Goal: Task Accomplishment & Management: Complete application form

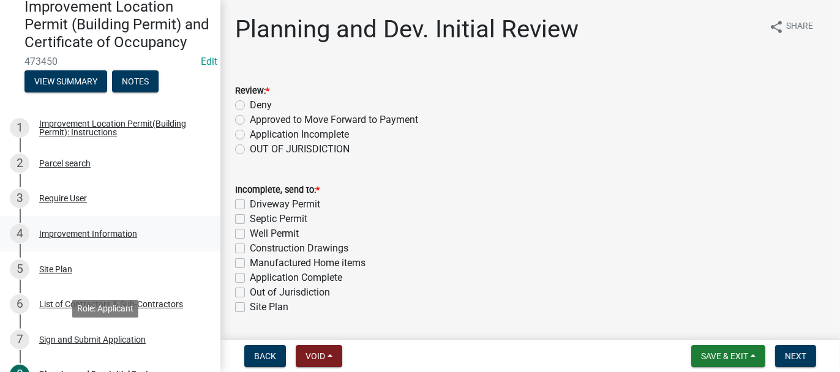
scroll to position [122, 0]
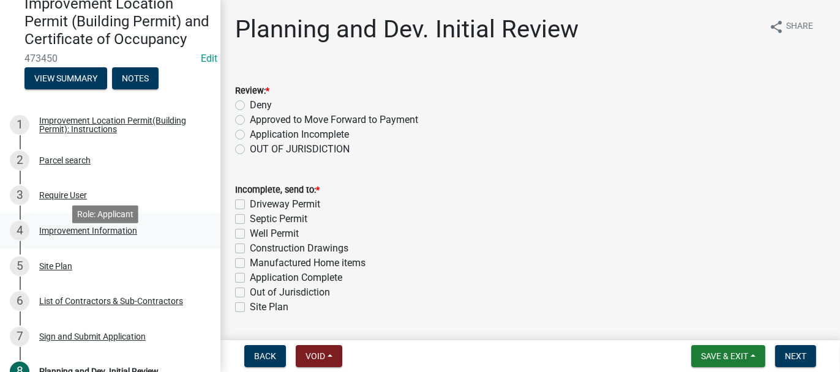
drag, startPoint x: 44, startPoint y: 247, endPoint x: 64, endPoint y: 249, distance: 20.3
click at [44, 235] on div "Improvement Information" at bounding box center [88, 230] width 98 height 9
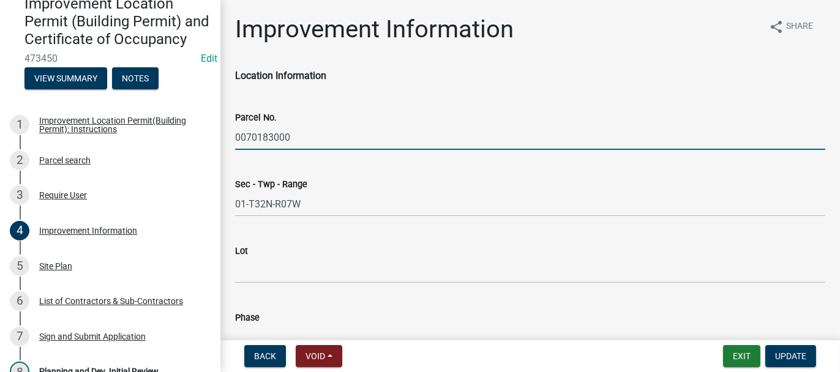
drag, startPoint x: 234, startPoint y: 136, endPoint x: 294, endPoint y: 138, distance: 59.4
click at [294, 138] on input "0070183000" at bounding box center [530, 137] width 590 height 25
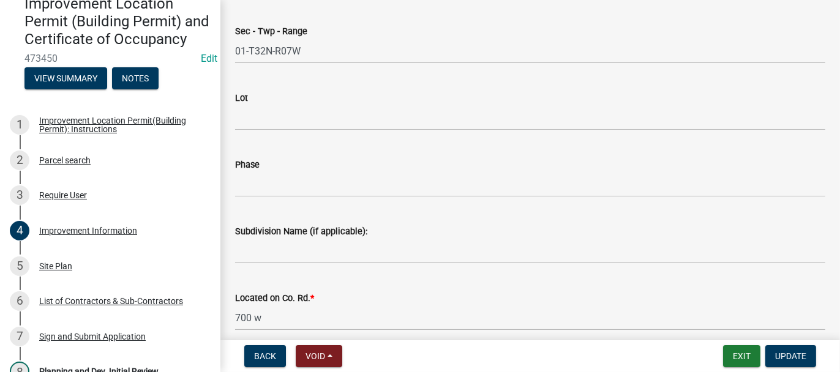
scroll to position [184, 0]
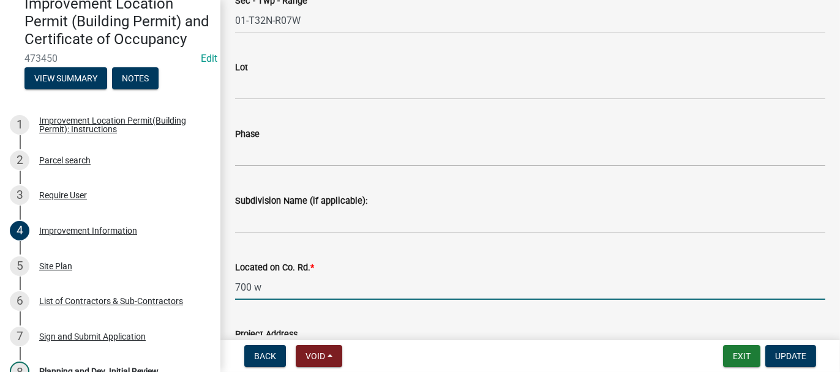
click at [264, 290] on input "700 w" at bounding box center [530, 287] width 590 height 25
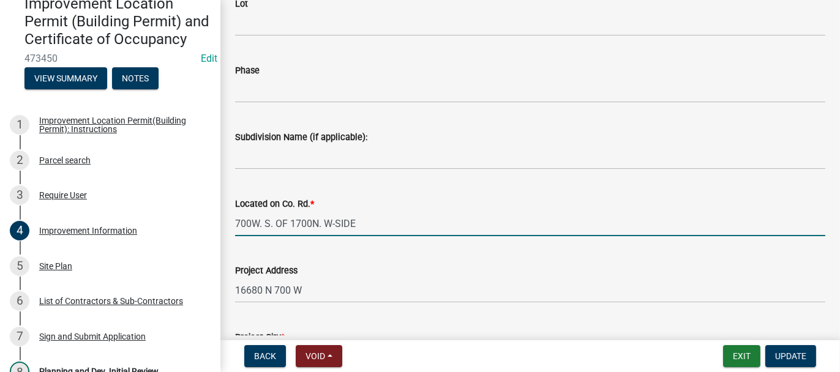
scroll to position [367, 0]
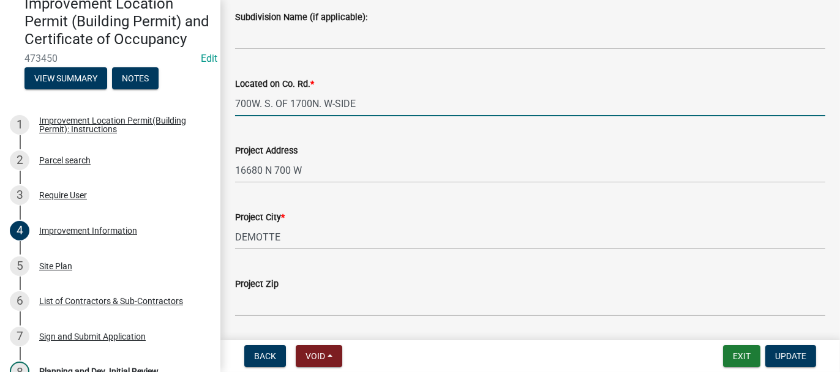
type input "700W. S. OF 1700N. W-SIDE"
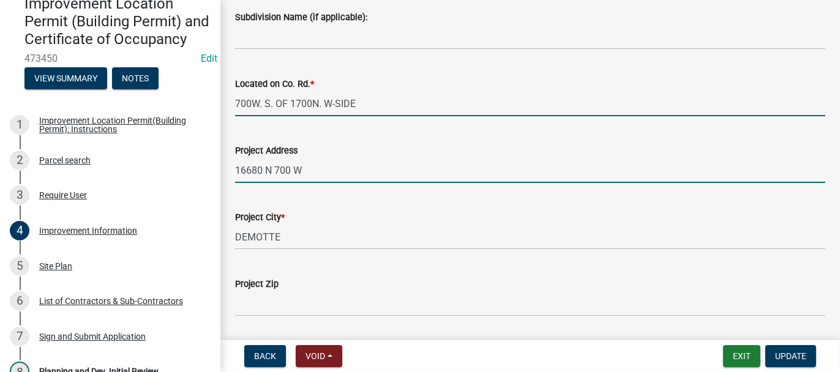
click at [296, 166] on input "16680 N 700 W" at bounding box center [530, 170] width 590 height 25
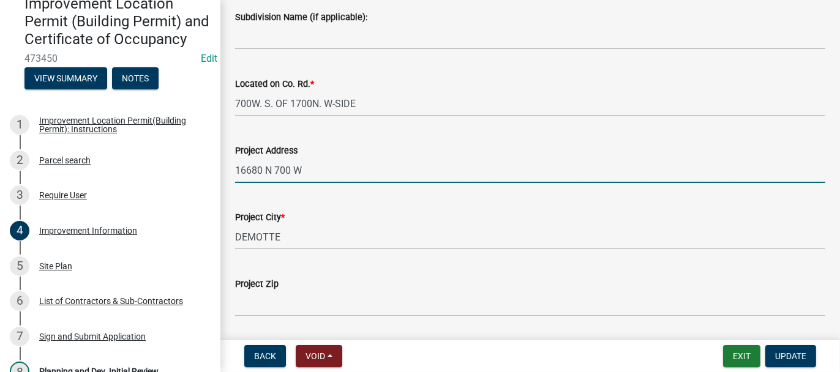
click at [304, 168] on input "16680 N 700 W" at bounding box center [530, 170] width 590 height 25
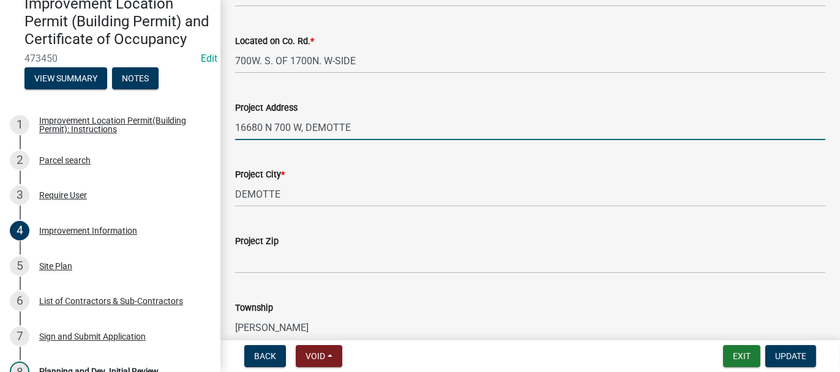
scroll to position [428, 0]
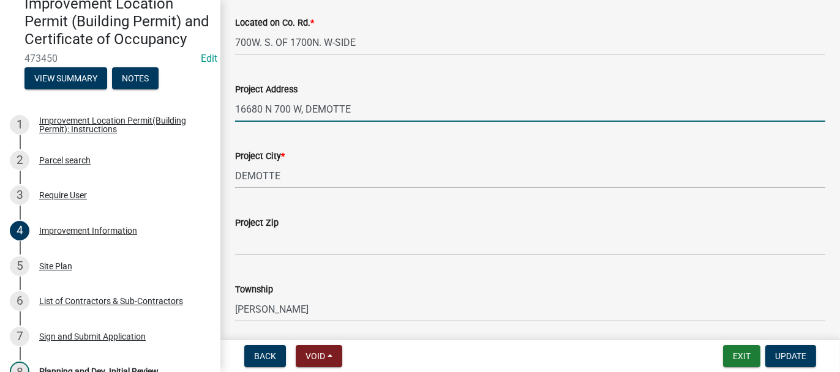
type input "16680 N 700 W, DEMOTTE"
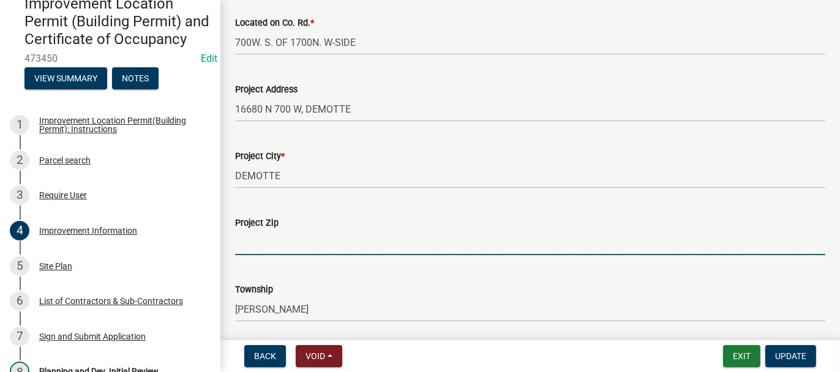
drag, startPoint x: 277, startPoint y: 235, endPoint x: 263, endPoint y: 225, distance: 17.1
click at [277, 235] on input "Project Zip" at bounding box center [530, 242] width 590 height 25
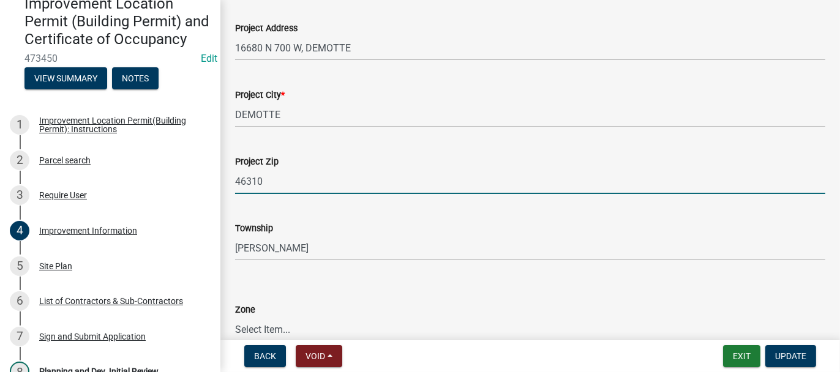
type input "46310"
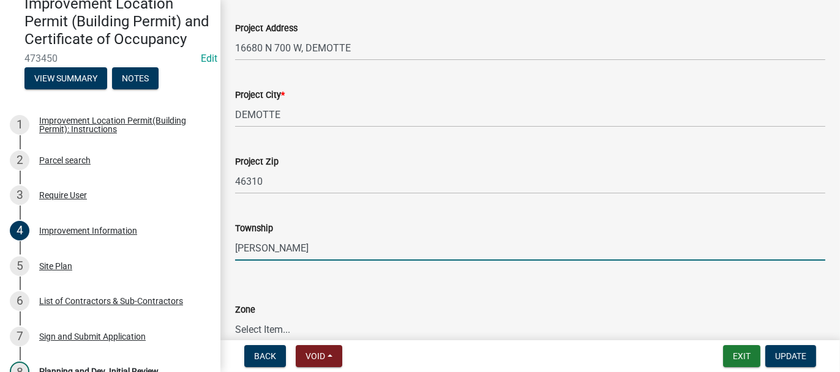
click at [235, 251] on input "keener" at bounding box center [530, 248] width 590 height 25
type input "KEENER"
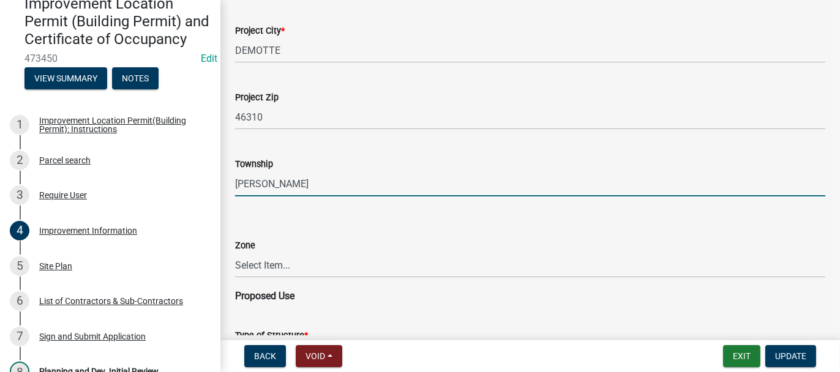
scroll to position [612, 0]
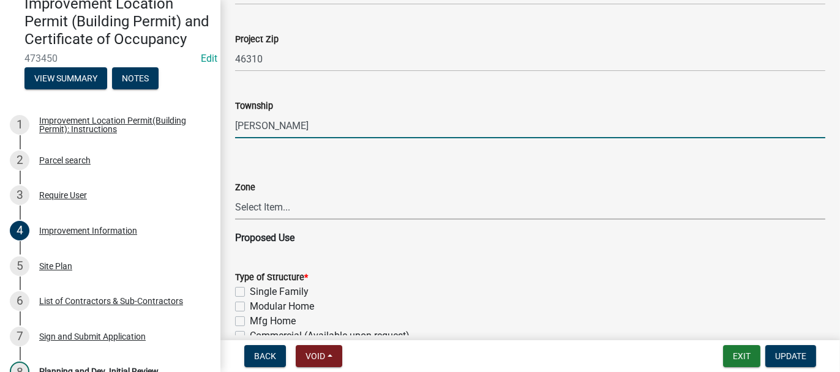
click at [258, 210] on select "Select Item... CO - Conservation PR - Parks & Recreation A1 - Conservation Agri…" at bounding box center [530, 207] width 590 height 25
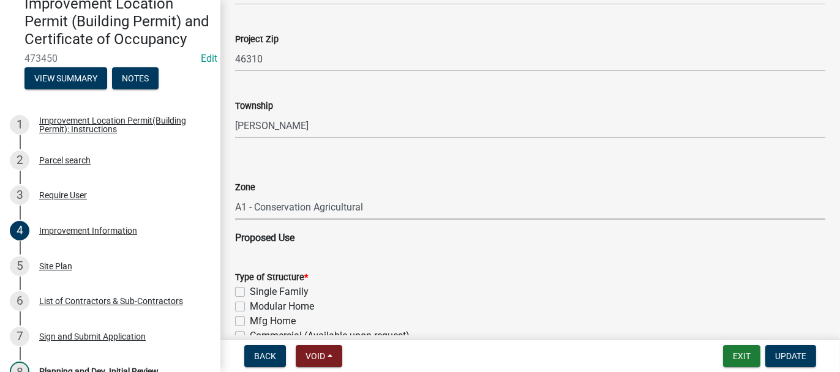
click at [235, 195] on select "Select Item... CO - Conservation PR - Parks & Recreation A1 - Conservation Agri…" at bounding box center [530, 207] width 590 height 25
select select "69ac7e04-641d-4cc7-82fe-ed12440f8b33"
click at [384, 201] on select "Select Item... CO - Conservation PR - Parks & Recreation A1 - Conservation Agri…" at bounding box center [530, 207] width 590 height 25
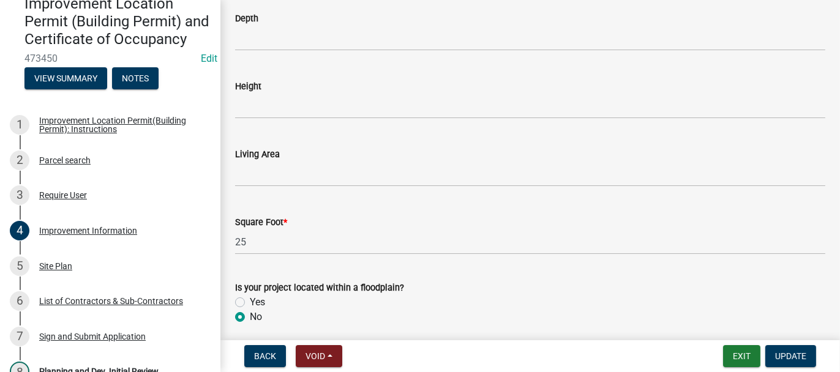
scroll to position [1955, 0]
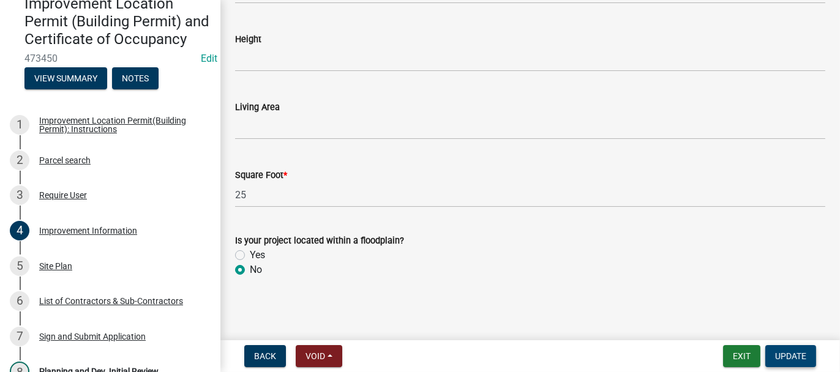
click at [786, 358] on span "Update" at bounding box center [790, 356] width 31 height 10
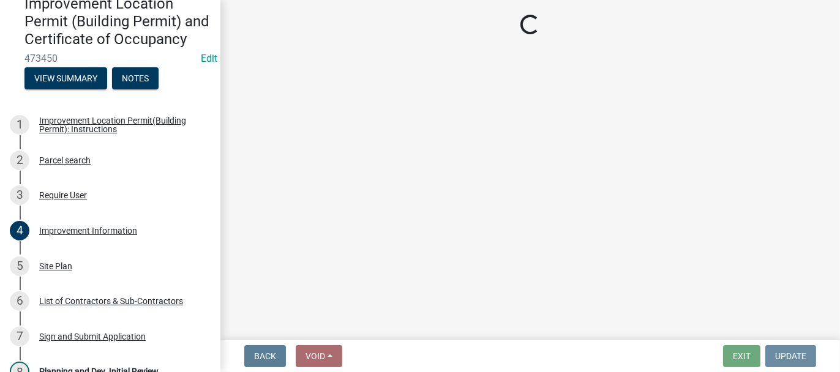
scroll to position [0, 0]
click at [55, 270] on div "Site Plan" at bounding box center [55, 266] width 33 height 9
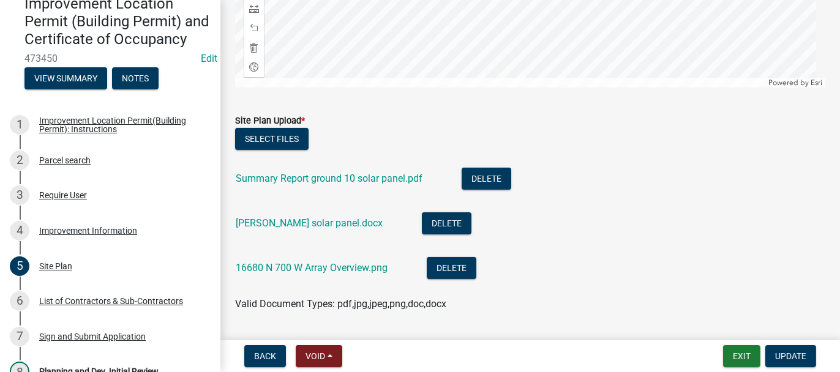
scroll to position [390, 0]
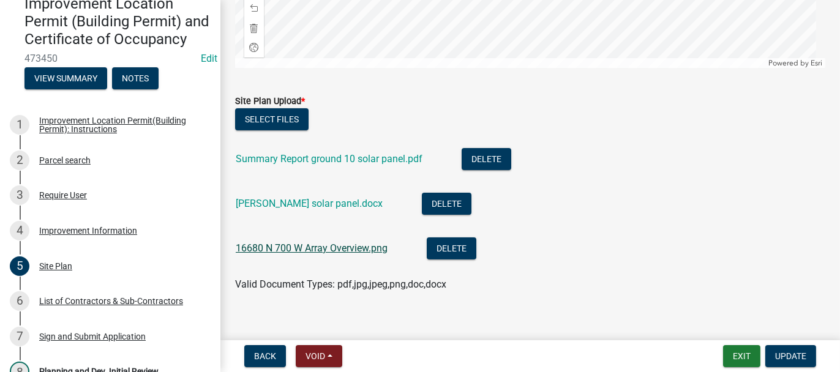
click at [331, 248] on link "16680 N 700 W Array Overview.png" at bounding box center [312, 248] width 152 height 12
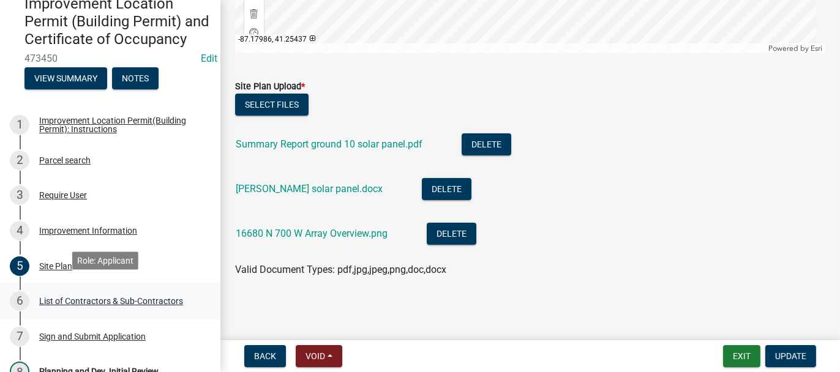
scroll to position [184, 0]
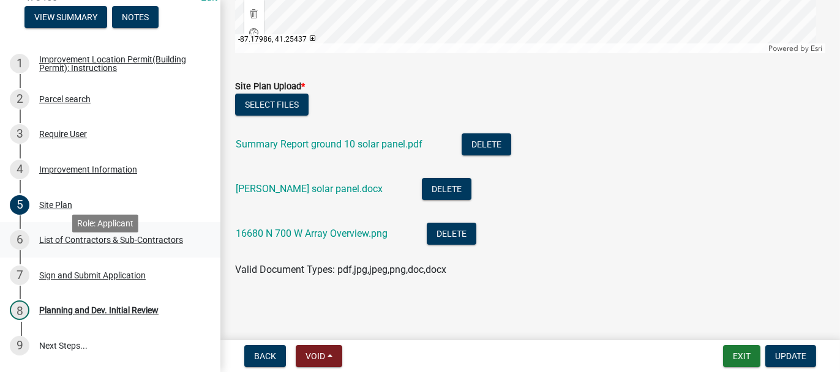
click at [55, 244] on div "List of Contractors & Sub-Contractors" at bounding box center [111, 240] width 144 height 9
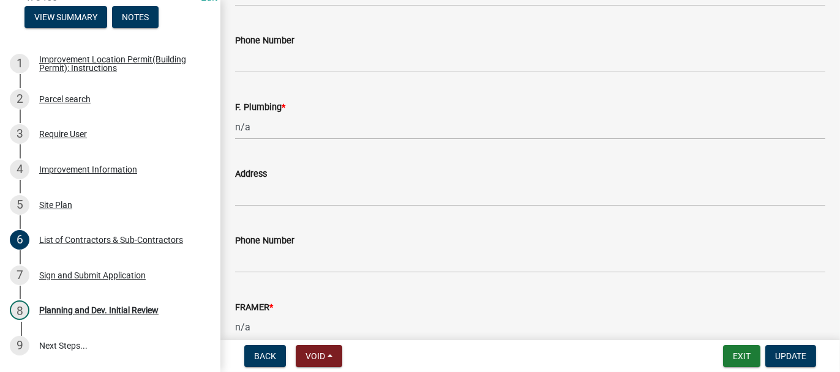
scroll to position [1360, 0]
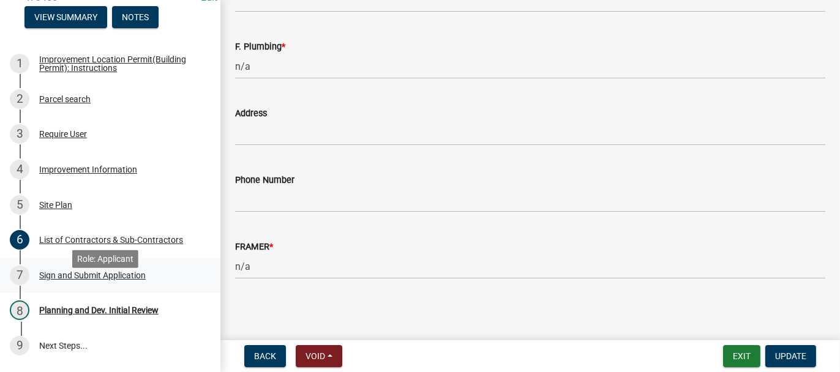
click at [73, 280] on div "Sign and Submit Application" at bounding box center [92, 275] width 106 height 9
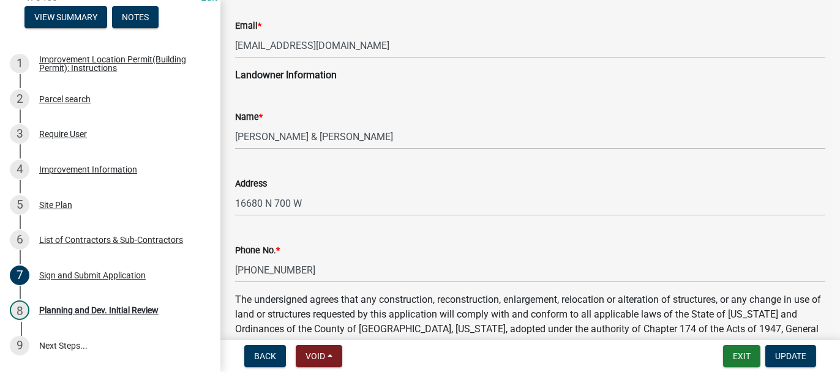
scroll to position [306, 0]
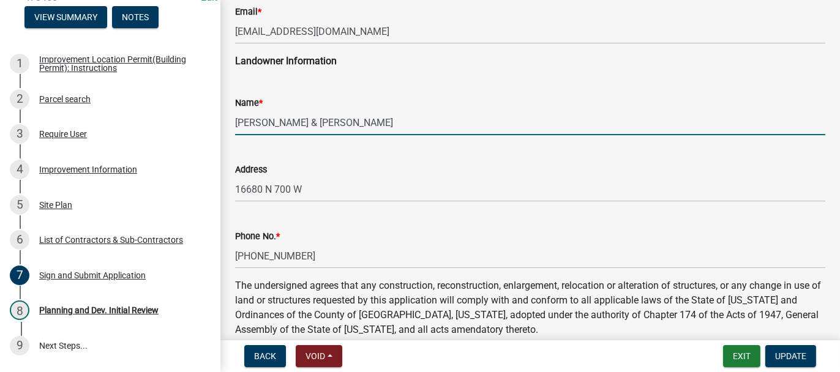
drag, startPoint x: 235, startPoint y: 121, endPoint x: 275, endPoint y: 122, distance: 40.4
click at [275, 122] on input "KONTOL, GEORGE D JR & MICHELLE Y" at bounding box center [530, 122] width 590 height 25
click at [379, 118] on input "GEORGE D JR & MICHELLE Y" at bounding box center [530, 122] width 590 height 25
paste input "KONTOL,"
type input "GEORGE D JR & MICHELLE Y KONTOL"
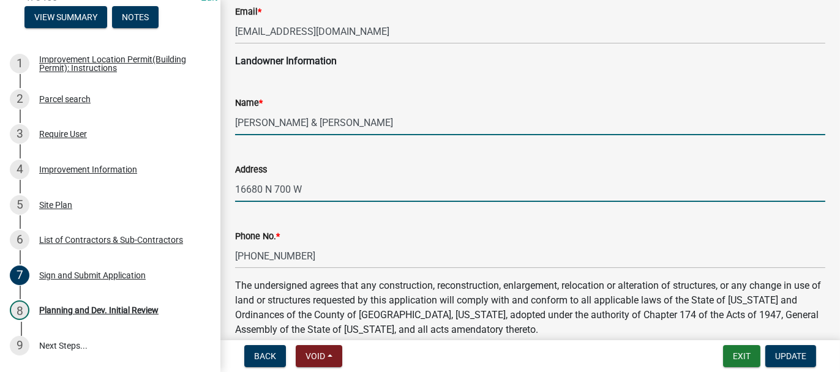
click at [302, 192] on input "16680 N 700 W" at bounding box center [530, 189] width 590 height 25
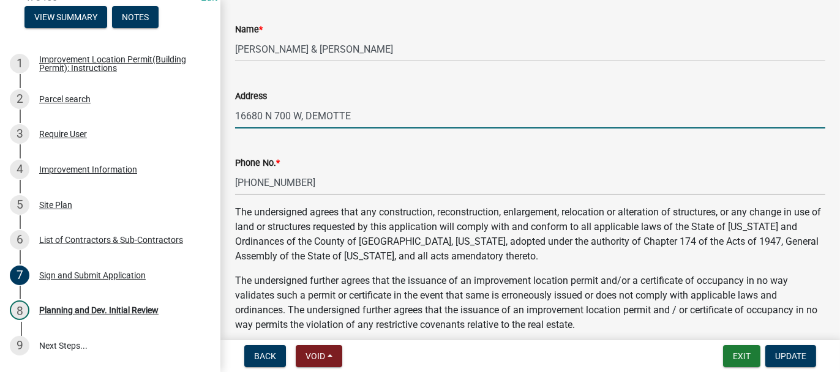
scroll to position [551, 0]
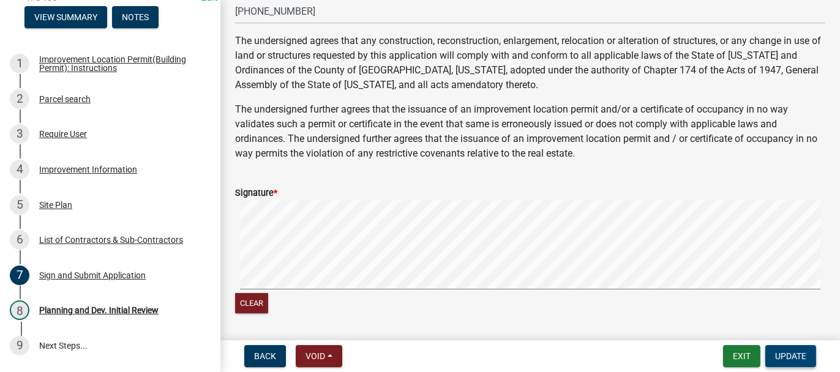
type input "16680 N 700 W, DEMOTTE"
click at [792, 354] on span "Update" at bounding box center [790, 356] width 31 height 10
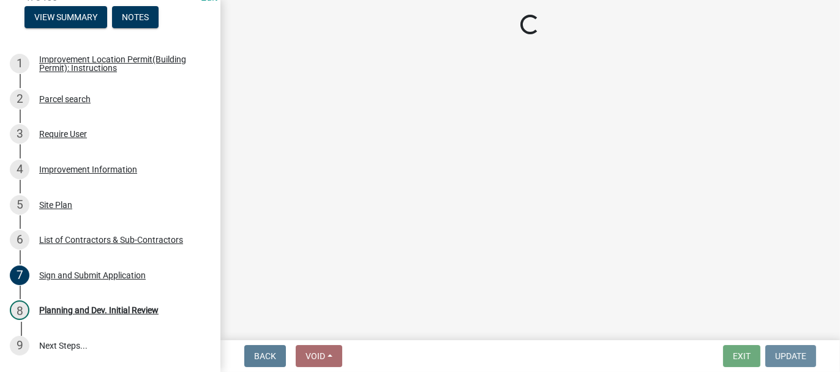
scroll to position [0, 0]
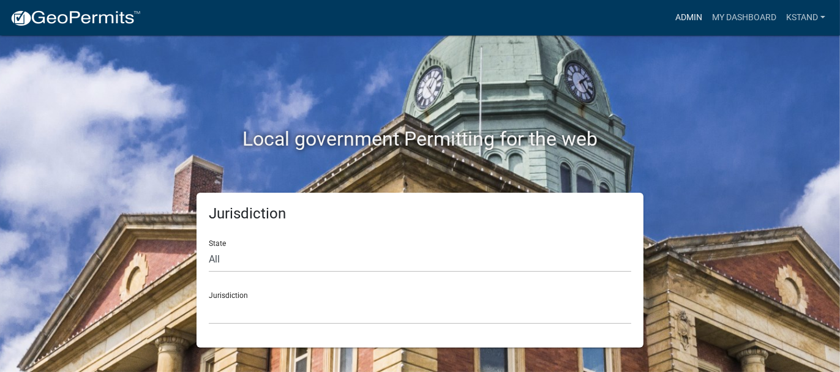
click at [693, 23] on link "Admin" at bounding box center [688, 17] width 37 height 23
click at [218, 263] on select "All [US_STATE] [US_STATE] [US_STATE] [US_STATE] [US_STATE] [US_STATE] [US_STATE…" at bounding box center [420, 259] width 422 height 25
select select "[US_STATE]"
click at [209, 247] on select "All [US_STATE] [US_STATE] [US_STATE] [US_STATE] [US_STATE] [US_STATE] [US_STATE…" at bounding box center [420, 259] width 422 height 25
click at [230, 312] on select "City of [GEOGRAPHIC_DATA], [US_STATE] City of [GEOGRAPHIC_DATA], [US_STATE] Cit…" at bounding box center [420, 311] width 422 height 25
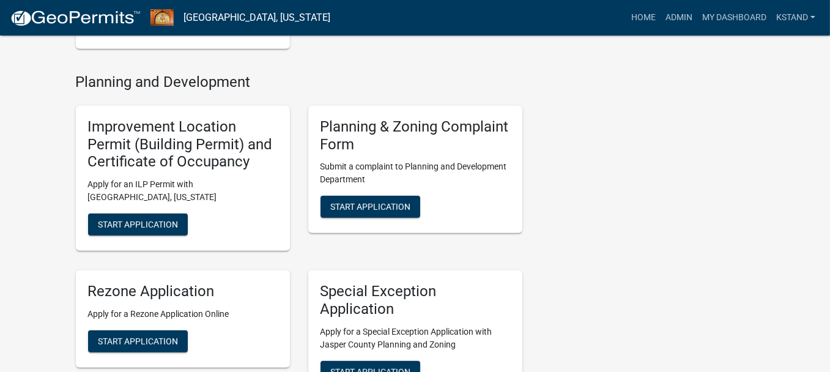
scroll to position [795, 0]
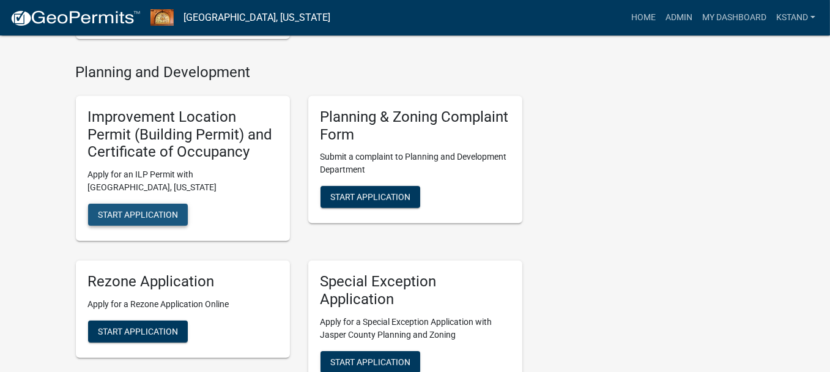
click at [170, 211] on span "Start Application" at bounding box center [138, 215] width 80 height 10
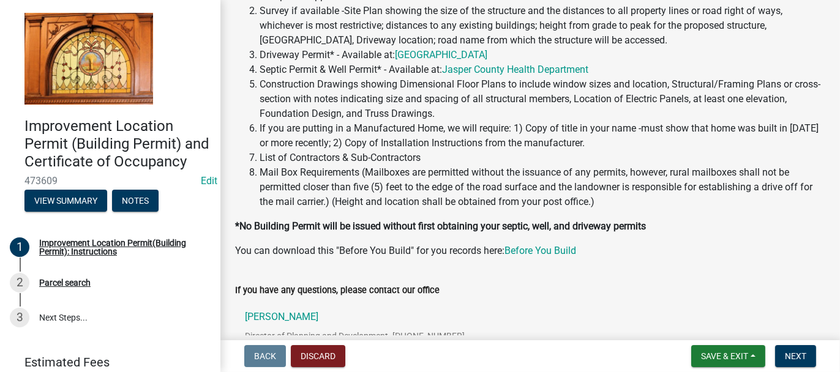
scroll to position [259, 0]
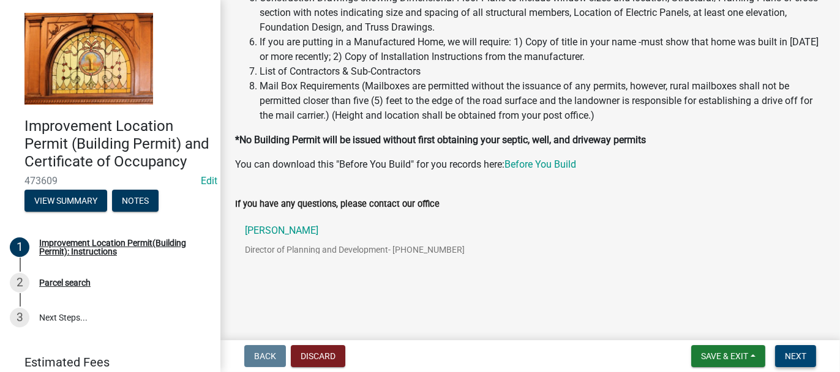
click at [792, 359] on span "Next" at bounding box center [794, 356] width 21 height 10
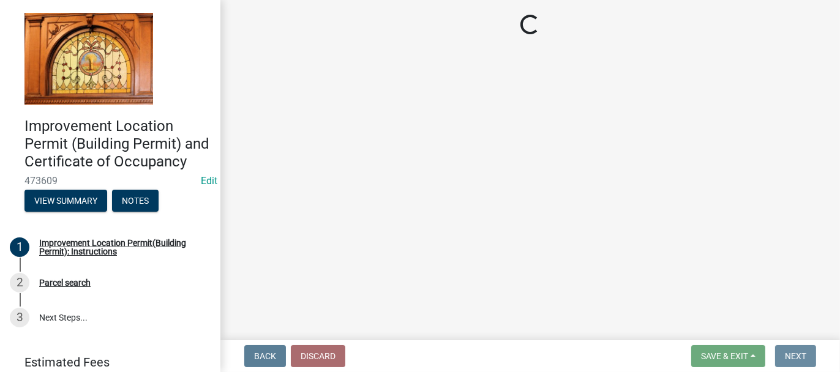
scroll to position [0, 0]
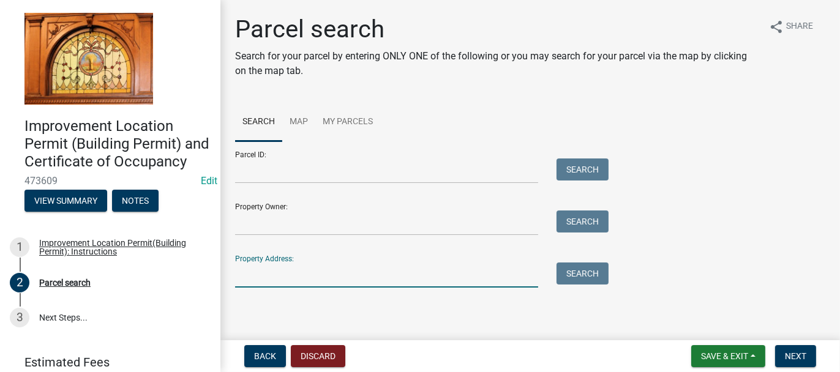
click at [298, 264] on input "Property Address:" at bounding box center [386, 275] width 303 height 25
type input "229 w 1100 n"
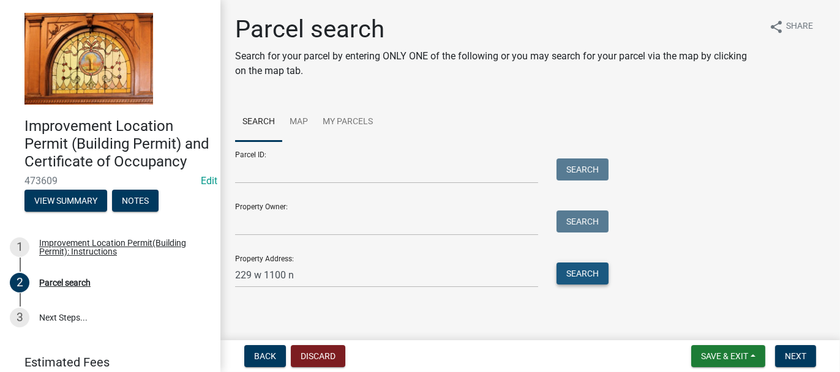
click at [590, 272] on button "Search" at bounding box center [582, 274] width 52 height 22
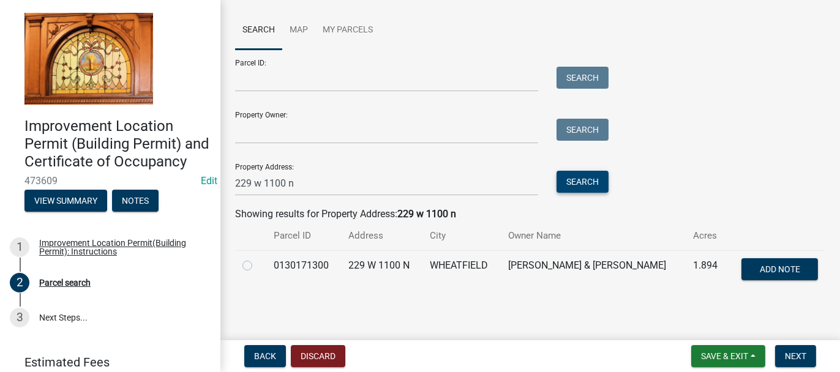
scroll to position [94, 0]
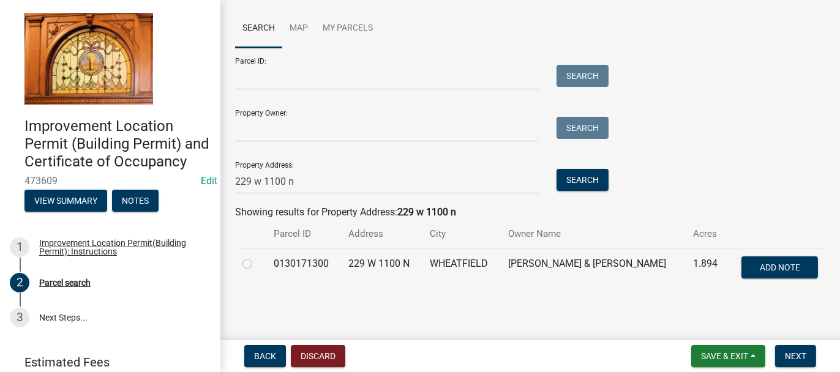
click at [257, 256] on label at bounding box center [257, 256] width 0 height 0
click at [257, 262] on input "radio" at bounding box center [261, 260] width 8 height 8
radio input "true"
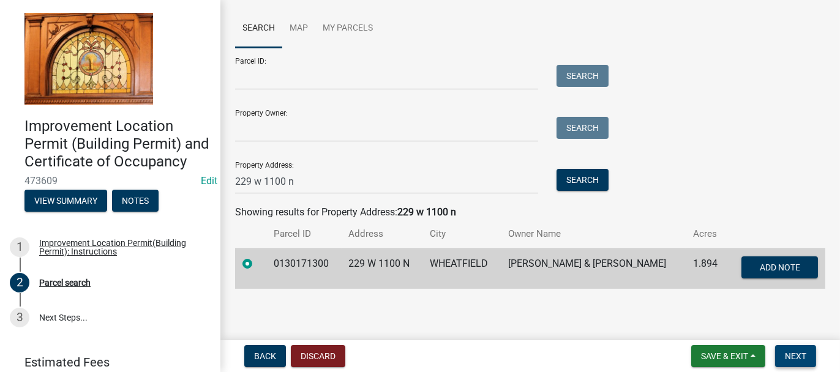
click at [788, 352] on span "Next" at bounding box center [794, 356] width 21 height 10
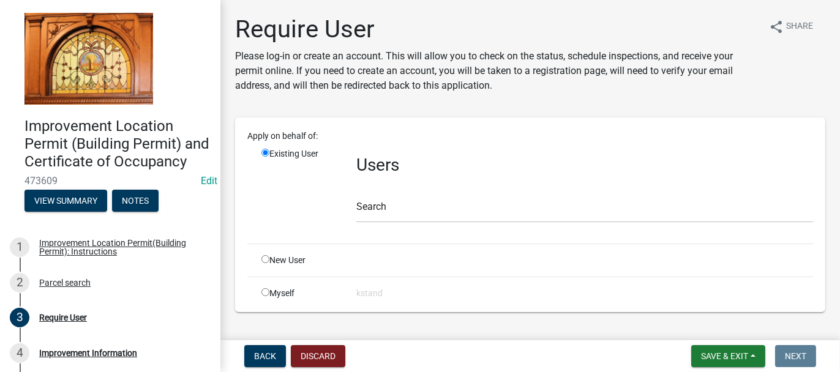
click at [266, 255] on input "radio" at bounding box center [265, 259] width 8 height 8
radio input "true"
radio input "false"
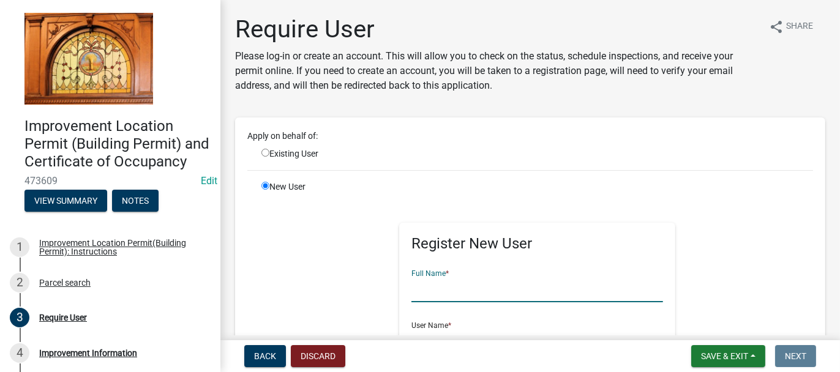
click at [445, 288] on input "text" at bounding box center [536, 289] width 251 height 25
type input "[PERSON_NAME]"
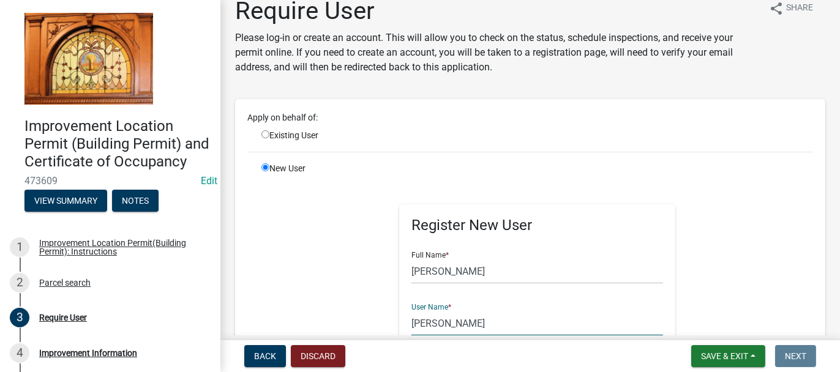
type input "[PERSON_NAME]"
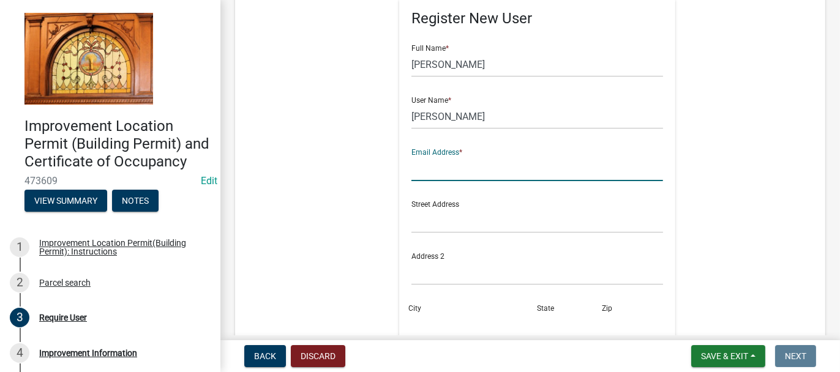
click at [411, 173] on input "text" at bounding box center [536, 168] width 251 height 25
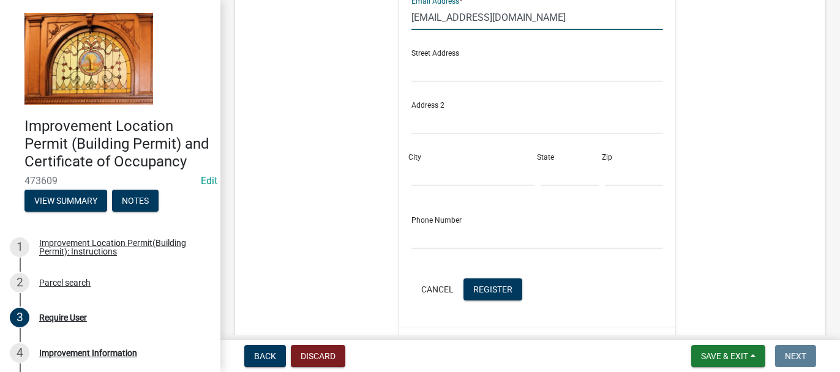
scroll to position [409, 0]
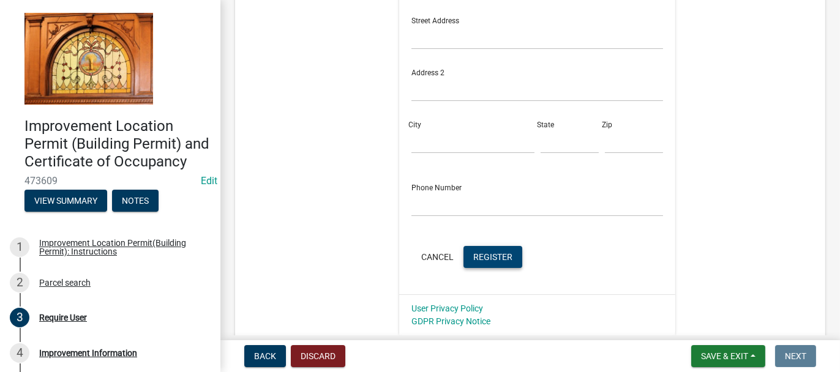
type input "[EMAIL_ADDRESS][DOMAIN_NAME]"
click at [482, 258] on span "Register" at bounding box center [492, 256] width 39 height 10
click at [508, 259] on span "Register" at bounding box center [492, 256] width 39 height 10
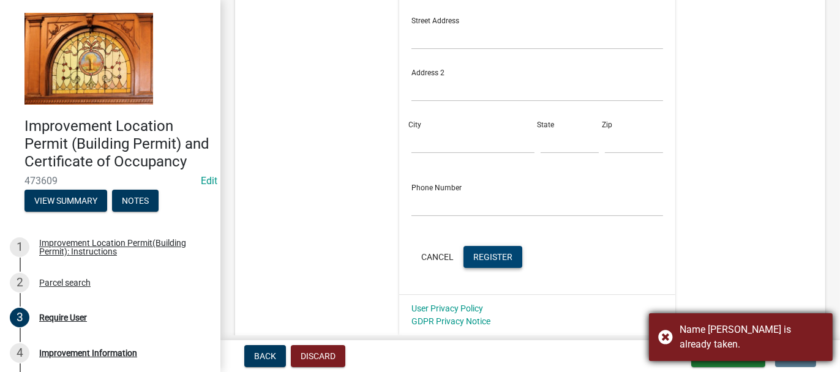
click at [685, 328] on div "Name [PERSON_NAME] is already taken." at bounding box center [751, 336] width 144 height 29
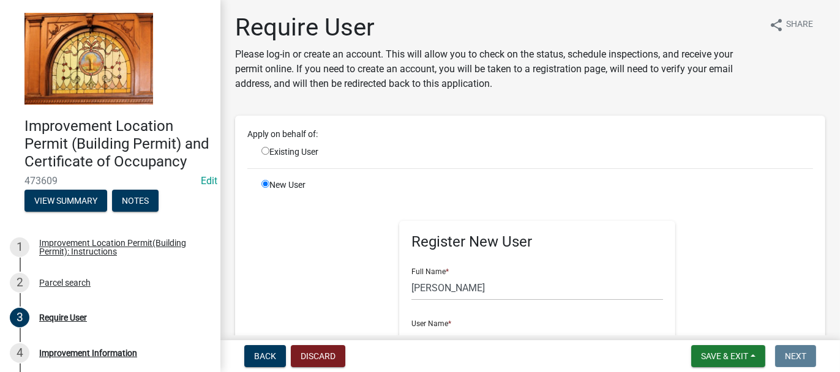
scroll to position [0, 0]
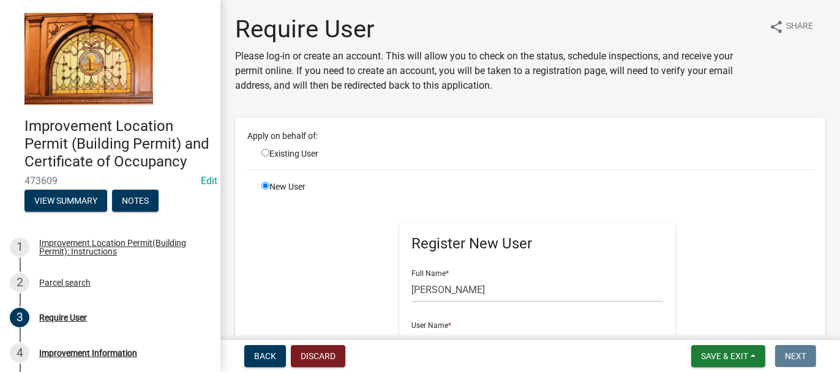
drag, startPoint x: 264, startPoint y: 151, endPoint x: 380, endPoint y: 148, distance: 115.7
click at [264, 151] on input "radio" at bounding box center [265, 153] width 8 height 8
radio input "true"
radio input "false"
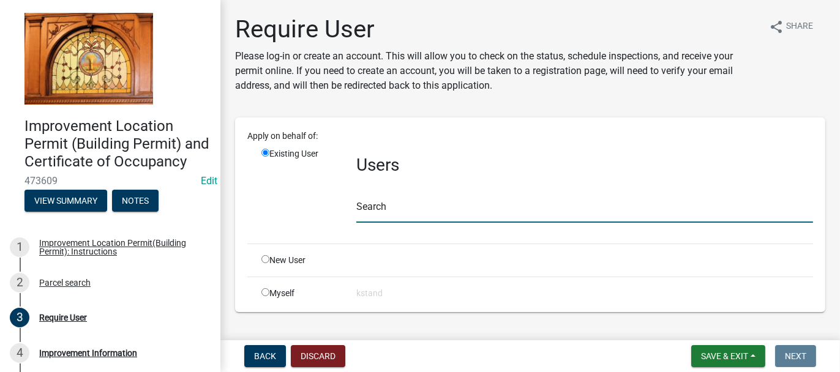
click at [407, 209] on input "text" at bounding box center [584, 210] width 456 height 25
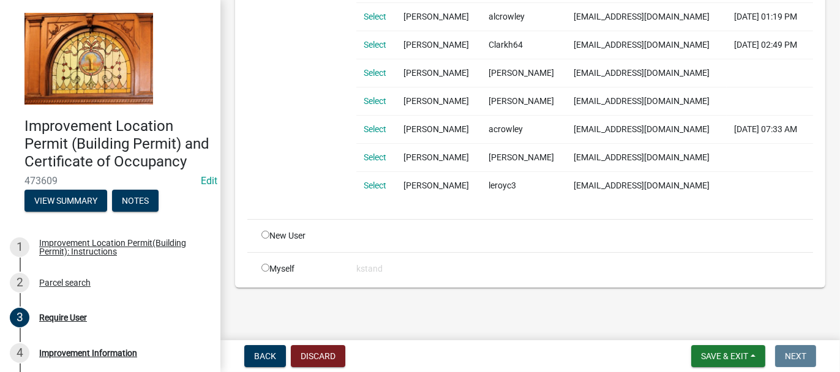
scroll to position [306, 0]
type input "[PERSON_NAME]"
click at [262, 239] on input "radio" at bounding box center [265, 235] width 8 height 8
radio input "true"
radio input "false"
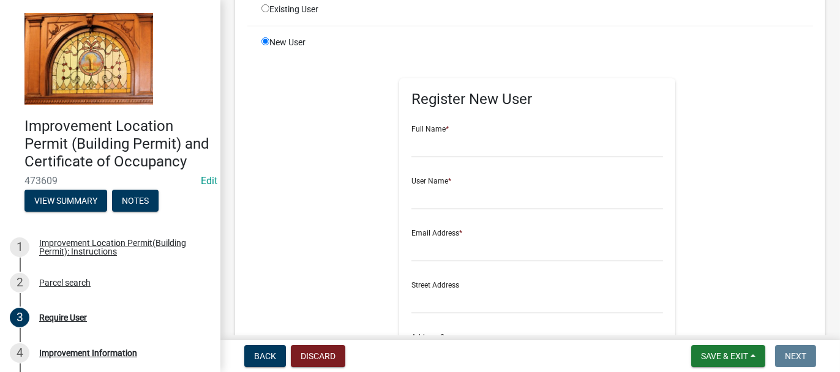
scroll to position [0, 0]
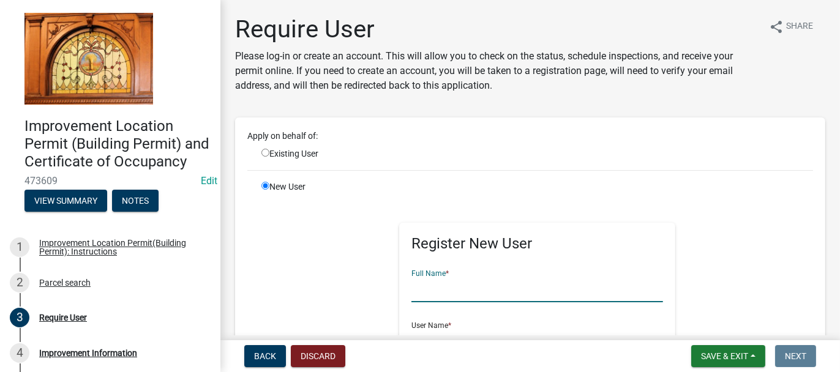
click at [431, 289] on input "text" at bounding box center [536, 289] width 251 height 25
type input "[PERSON_NAME]"
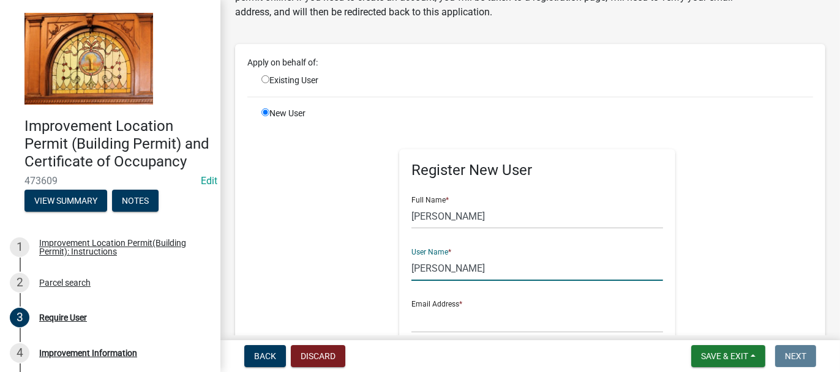
scroll to position [141, 0]
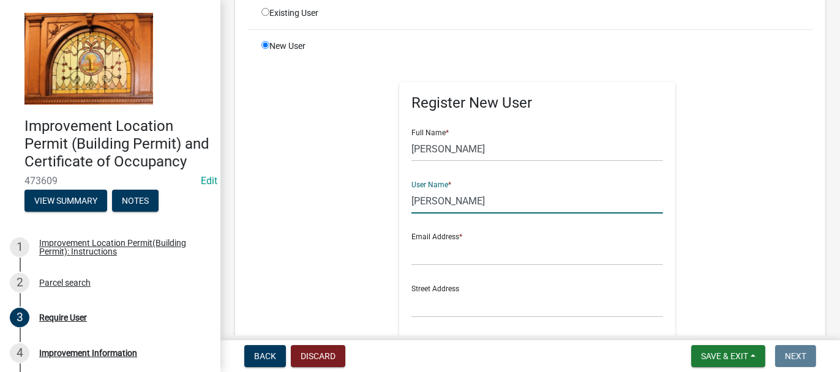
type input "[PERSON_NAME]"
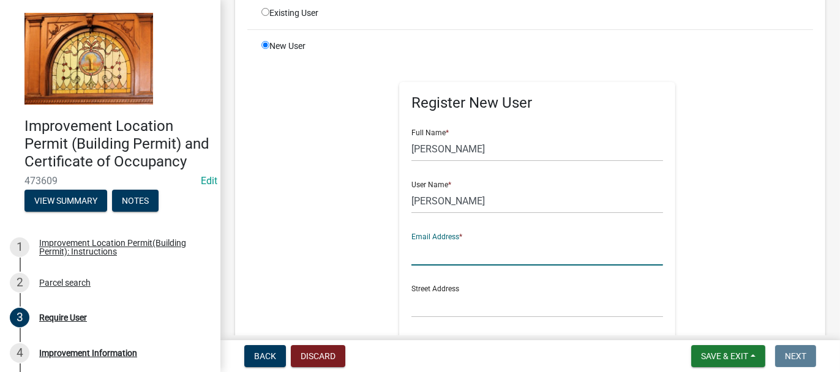
click at [441, 256] on input "text" at bounding box center [536, 252] width 251 height 25
type input "[EMAIL_ADDRESS][DOMAIN_NAME]"
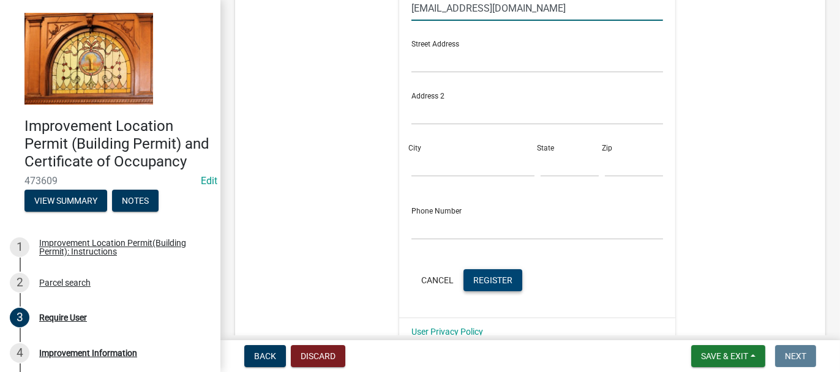
click at [497, 278] on span "Register" at bounding box center [492, 280] width 39 height 10
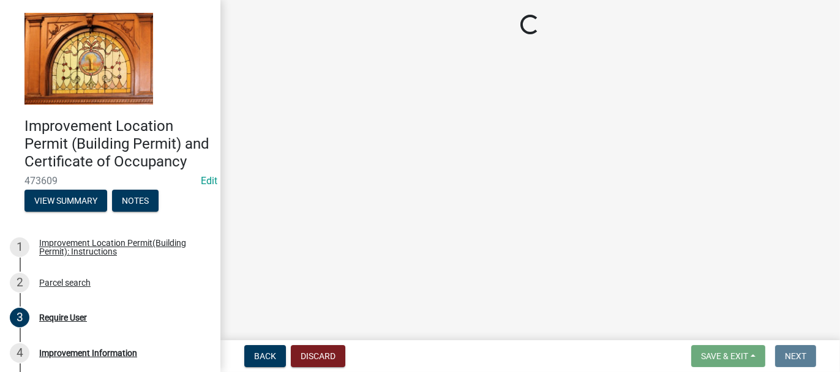
scroll to position [0, 0]
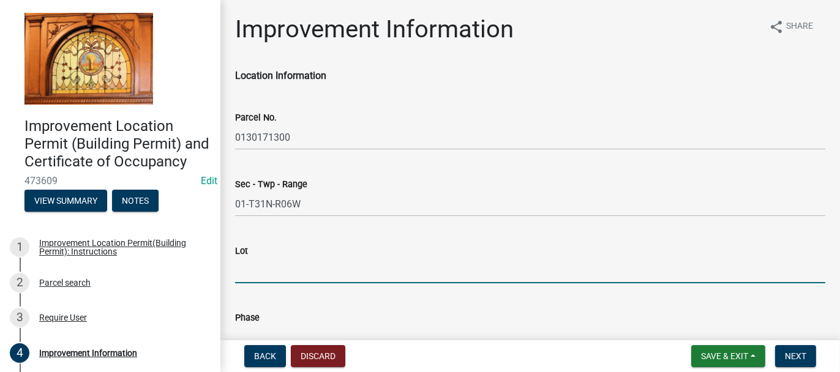
click at [240, 269] on input "Lot" at bounding box center [530, 270] width 590 height 25
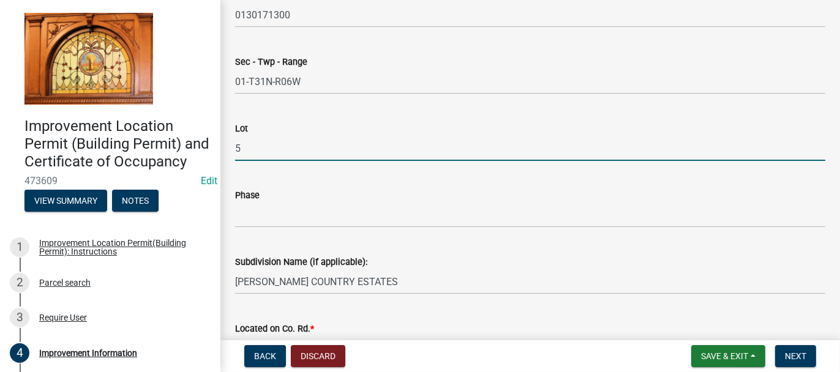
scroll to position [184, 0]
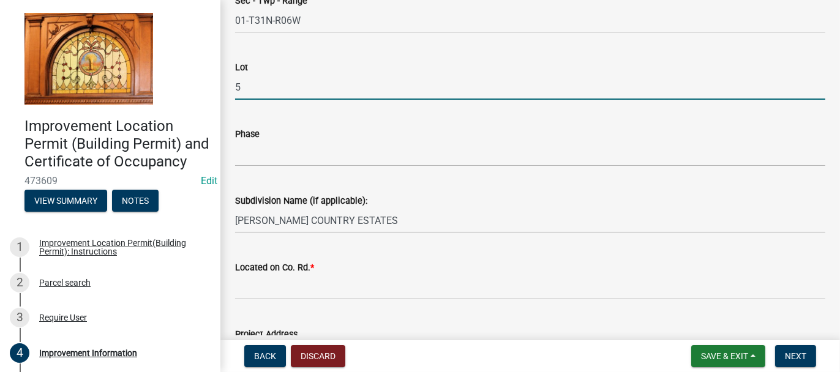
type input "5"
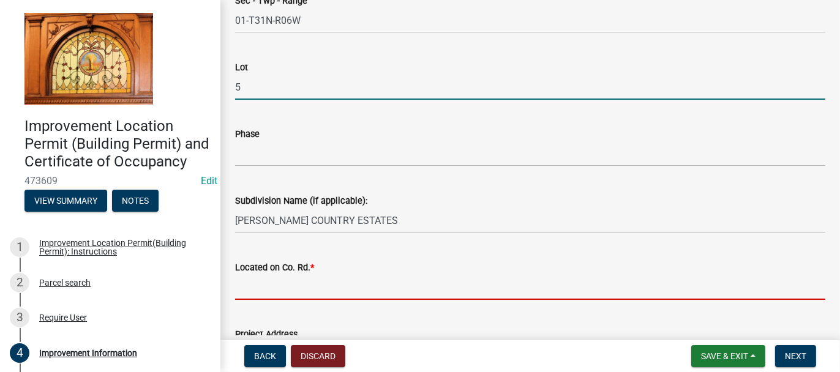
click at [243, 283] on input "Located on Co. Rd. *" at bounding box center [530, 287] width 590 height 25
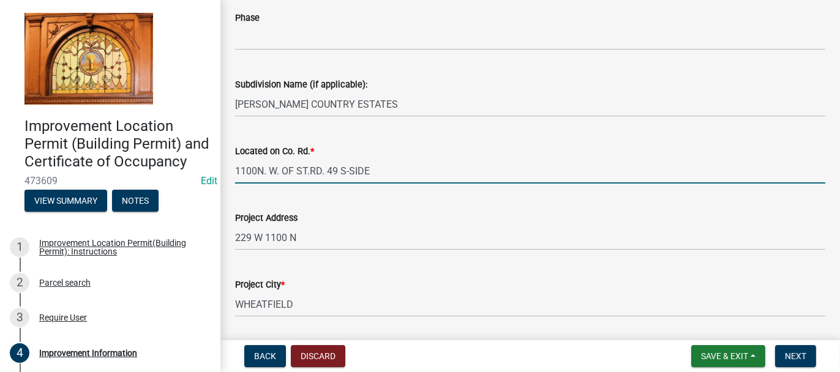
scroll to position [306, 0]
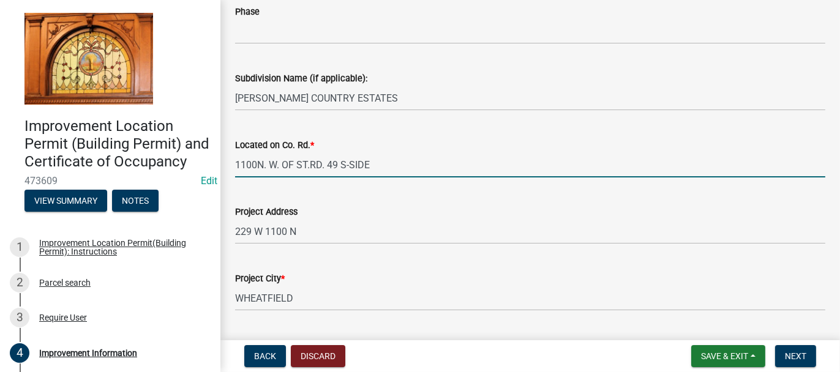
type input "1100N. W. OF ST.RD. 49 S-SIDE"
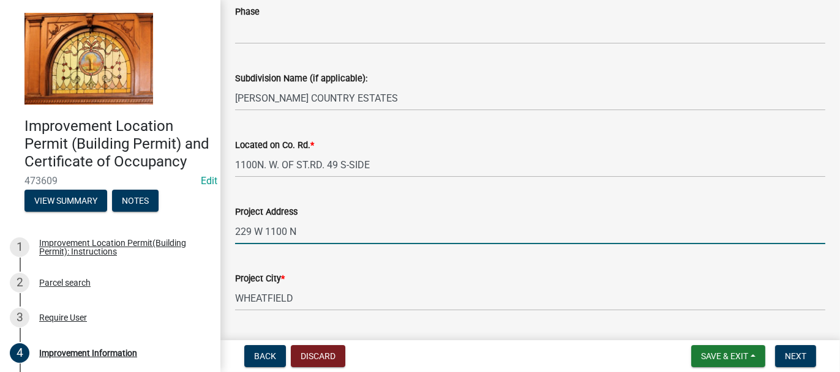
click at [296, 234] on input "229 W 1100 N" at bounding box center [530, 231] width 590 height 25
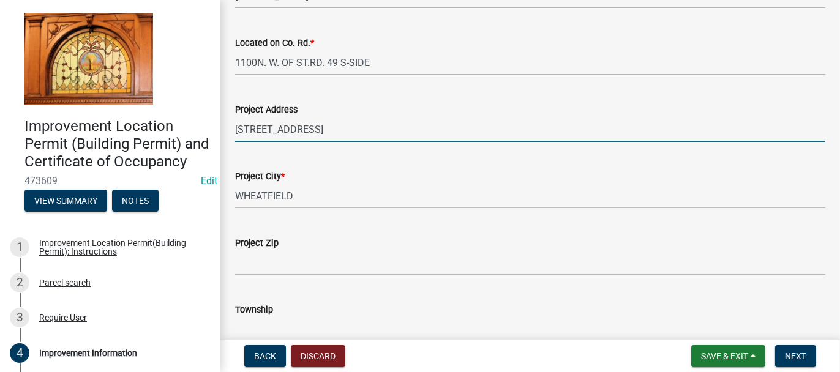
scroll to position [428, 0]
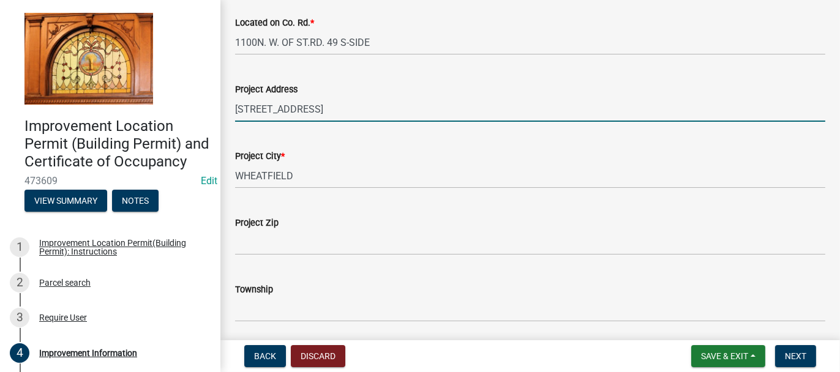
type input "[STREET_ADDRESS]"
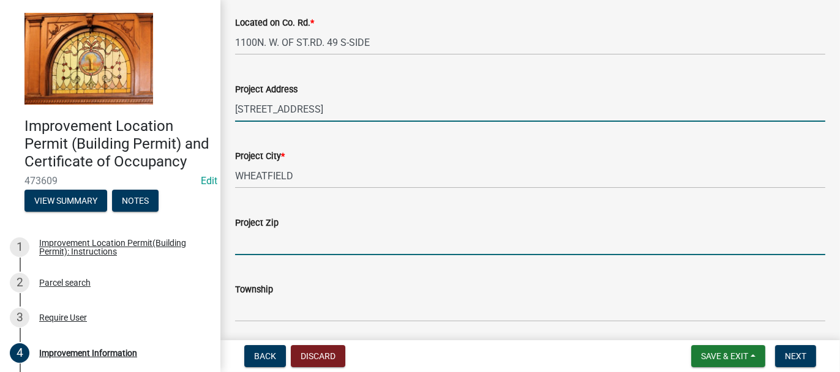
click at [268, 238] on input "Project Zip" at bounding box center [530, 242] width 590 height 25
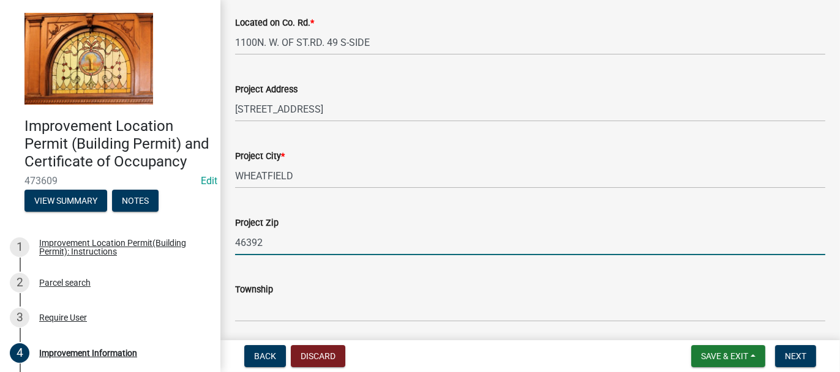
scroll to position [551, 0]
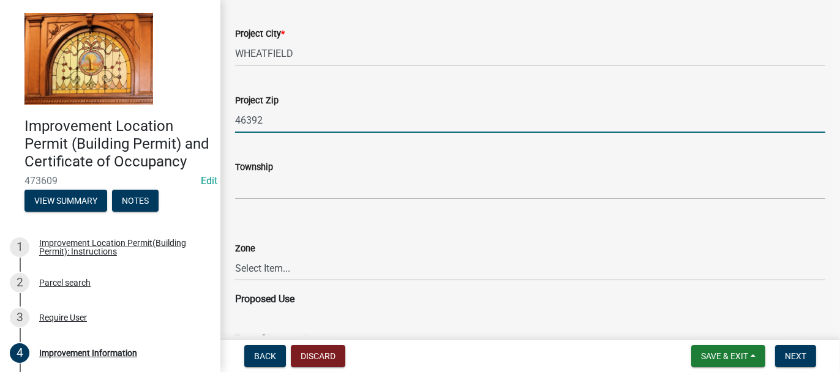
type input "46392"
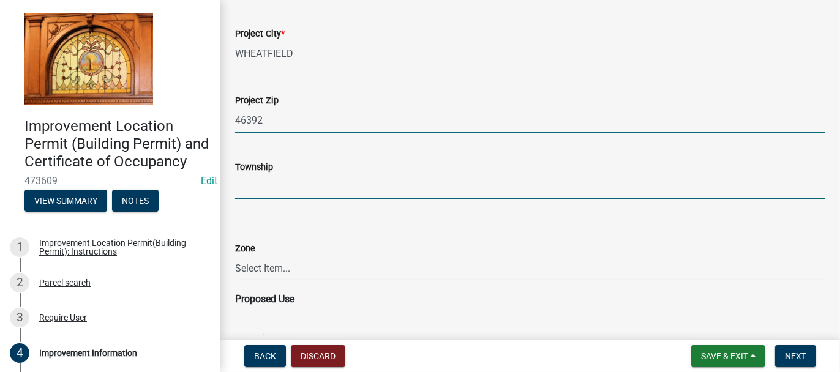
click at [245, 183] on input "Township" at bounding box center [530, 186] width 590 height 25
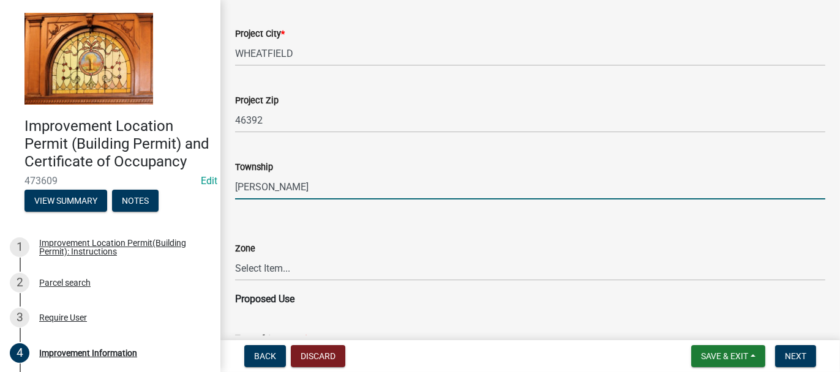
type input "[PERSON_NAME]"
click at [272, 264] on select "Select Item... CO - Conservation PR - Parks & Recreation A1 - Conservation Agri…" at bounding box center [530, 268] width 590 height 25
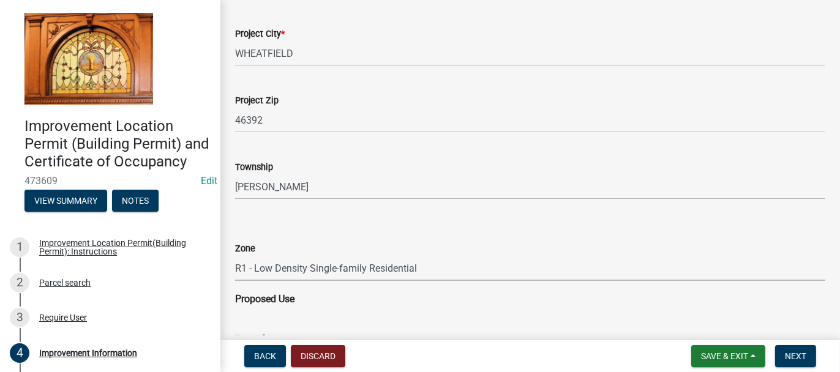
click at [235, 256] on select "Select Item... CO - Conservation PR - Parks & Recreation A1 - Conservation Agri…" at bounding box center [530, 268] width 590 height 25
select select "8bbf6709-b682-4859-bc26-bad637e1a2ad"
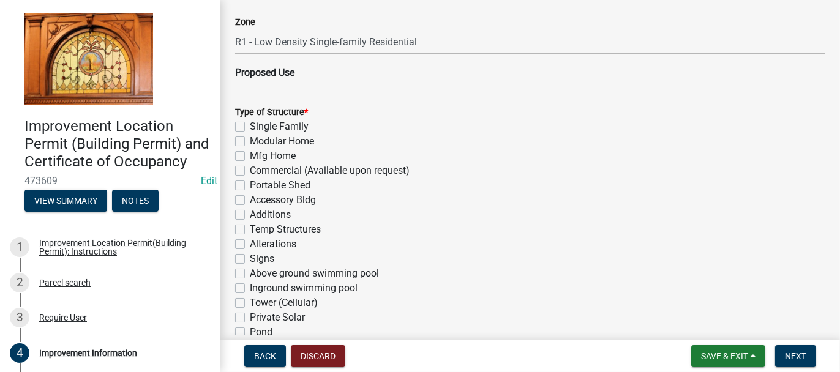
scroll to position [795, 0]
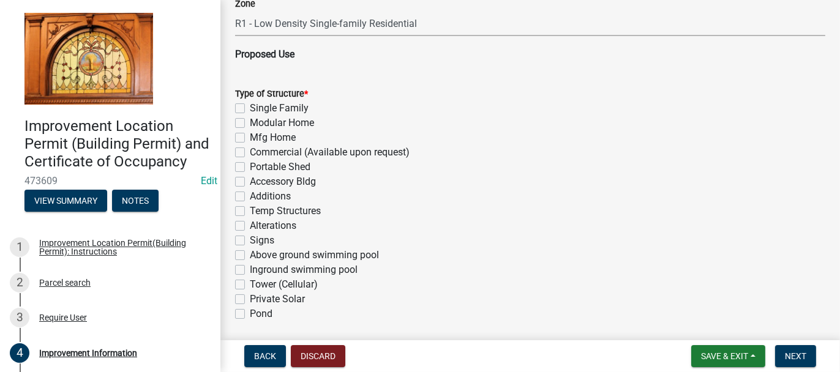
click at [250, 196] on label "Additions" at bounding box center [270, 196] width 41 height 15
click at [250, 196] on input "Additions" at bounding box center [254, 193] width 8 height 8
checkbox input "true"
checkbox input "false"
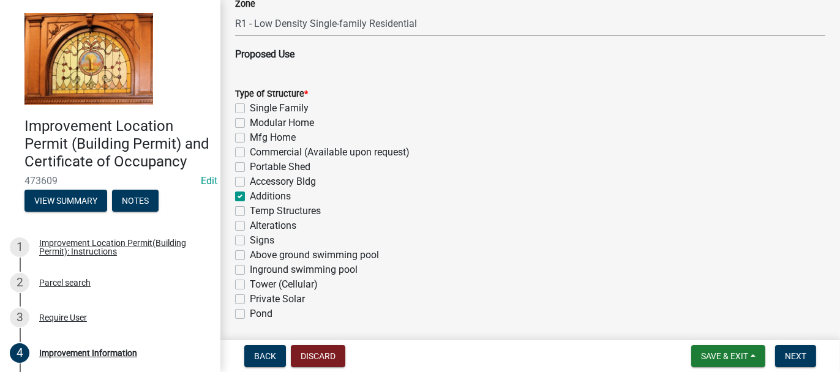
checkbox input "false"
checkbox input "true"
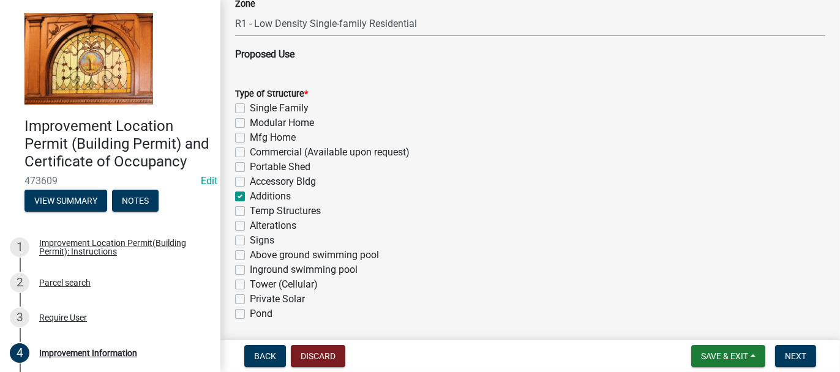
checkbox input "false"
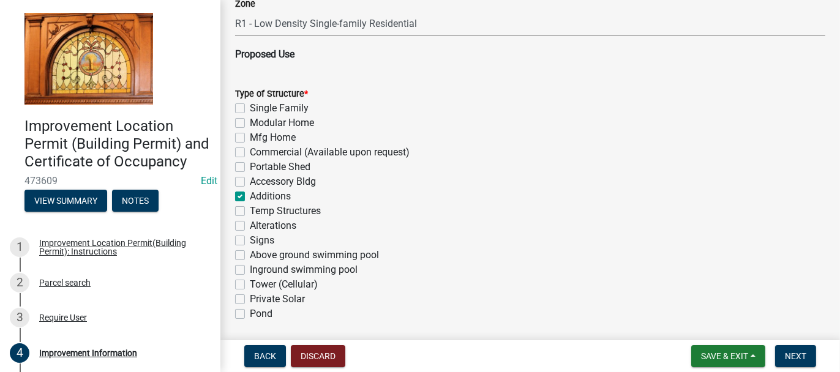
checkbox input "false"
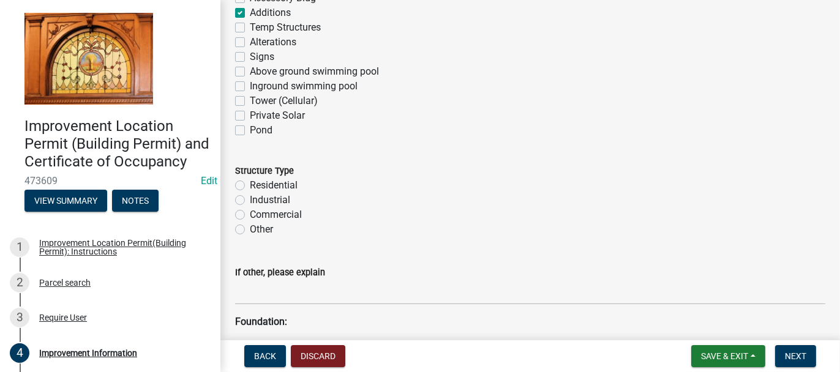
click at [250, 182] on label "Residential" at bounding box center [274, 185] width 48 height 15
click at [250, 182] on input "Residential" at bounding box center [254, 182] width 8 height 8
radio input "true"
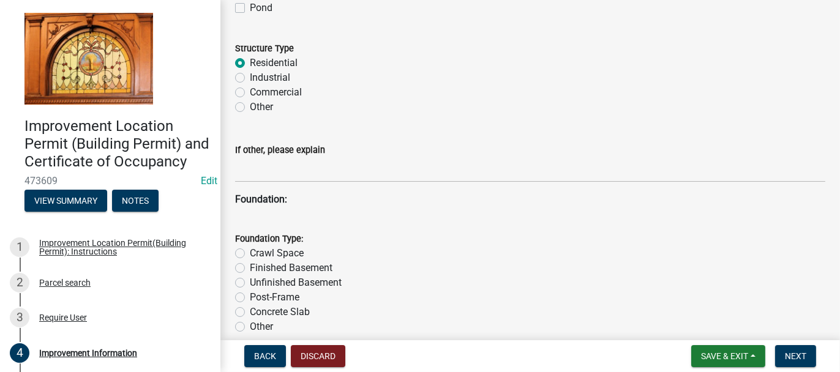
scroll to position [1163, 0]
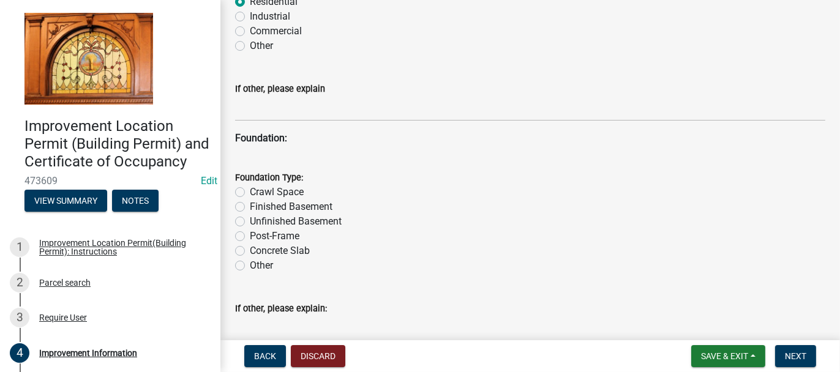
click at [250, 190] on label "Crawl Space" at bounding box center [277, 192] width 54 height 15
click at [250, 190] on input "Crawl Space" at bounding box center [254, 189] width 8 height 8
radio input "true"
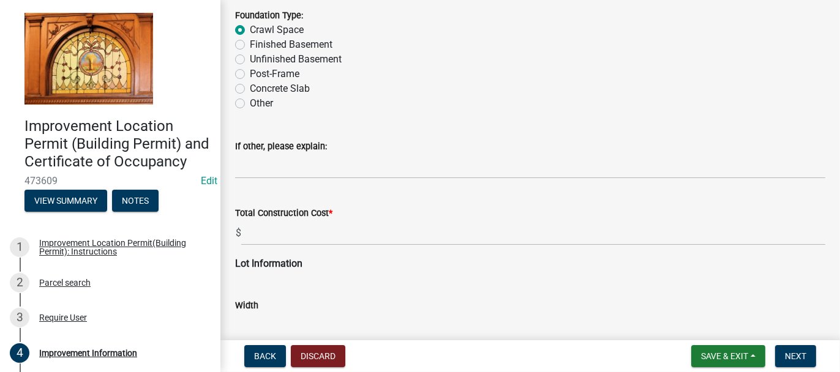
scroll to position [1346, 0]
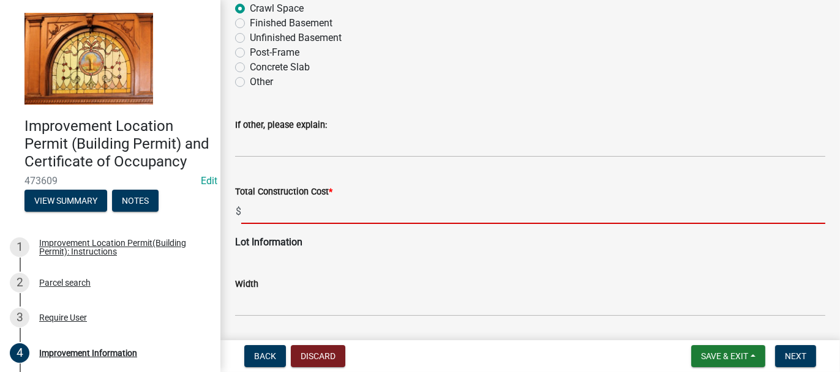
click at [246, 210] on input "text" at bounding box center [533, 211] width 584 height 25
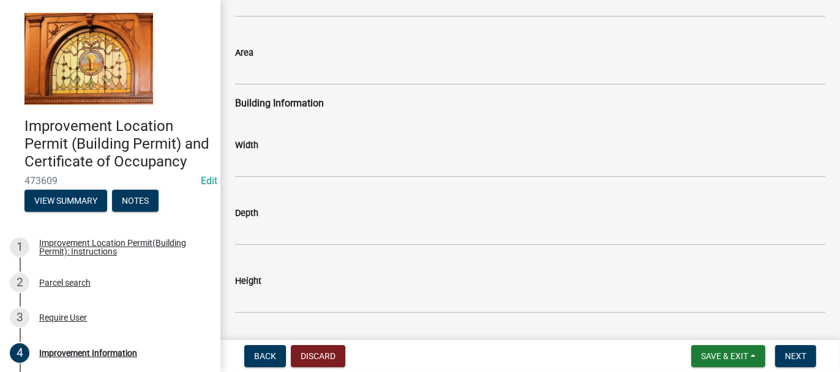
scroll to position [1775, 0]
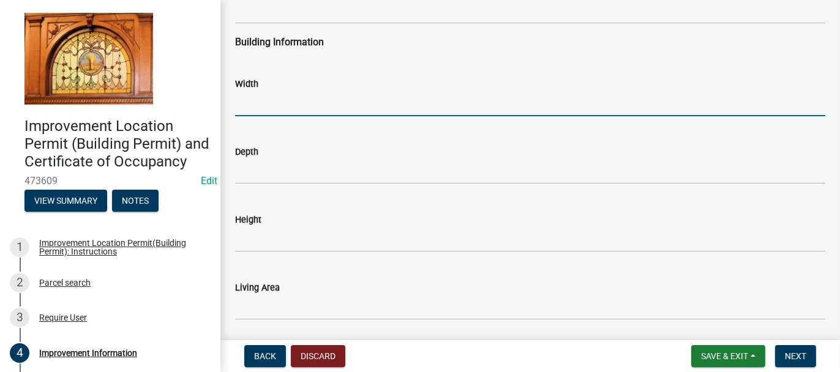
click at [242, 98] on input "text" at bounding box center [530, 103] width 590 height 25
type input "30"
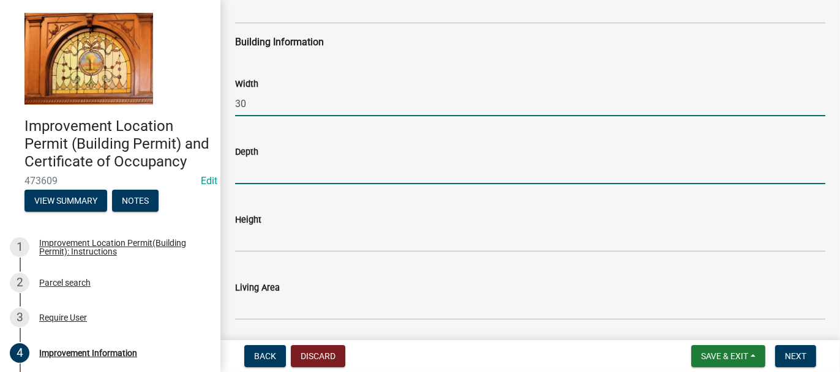
click at [245, 168] on input "text" at bounding box center [530, 171] width 590 height 25
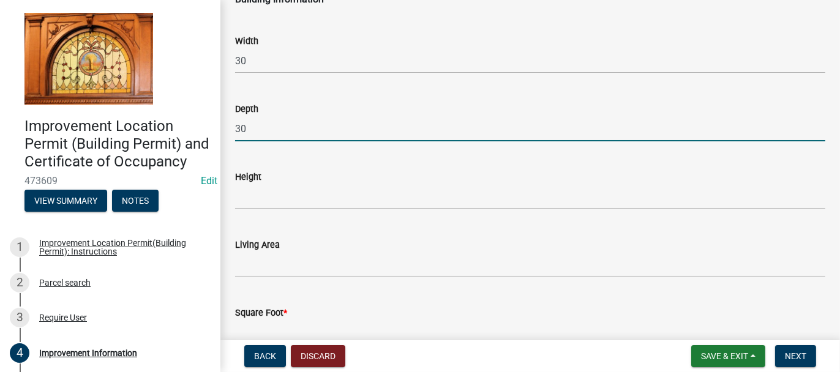
scroll to position [1921, 0]
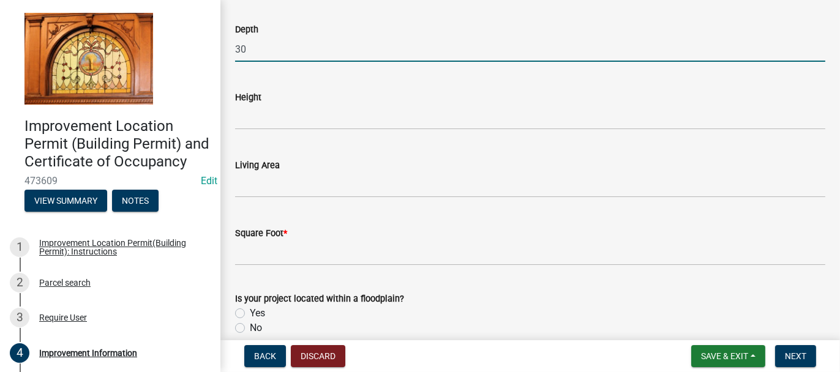
type input "30"
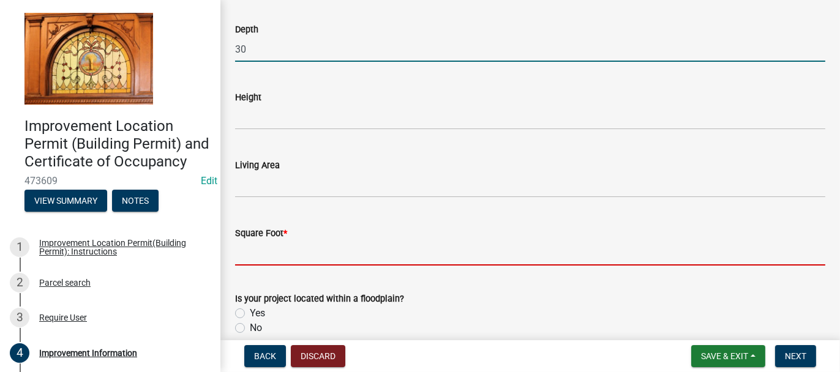
click at [240, 255] on input "text" at bounding box center [530, 252] width 590 height 25
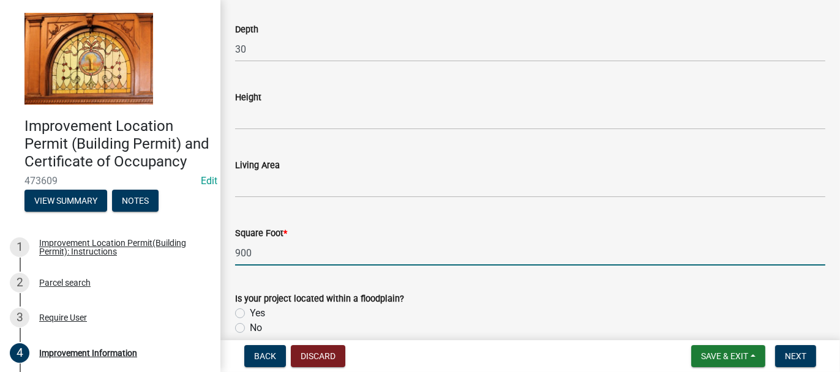
type input "900"
click at [250, 326] on label "No" at bounding box center [256, 328] width 12 height 15
click at [250, 326] on input "No" at bounding box center [254, 325] width 8 height 8
radio input "true"
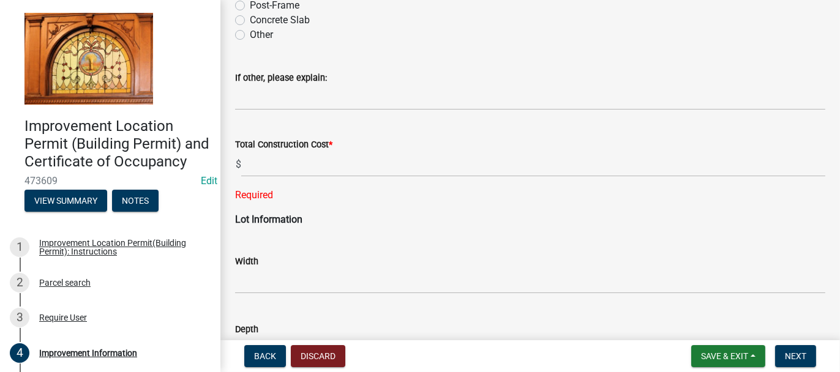
scroll to position [1371, 0]
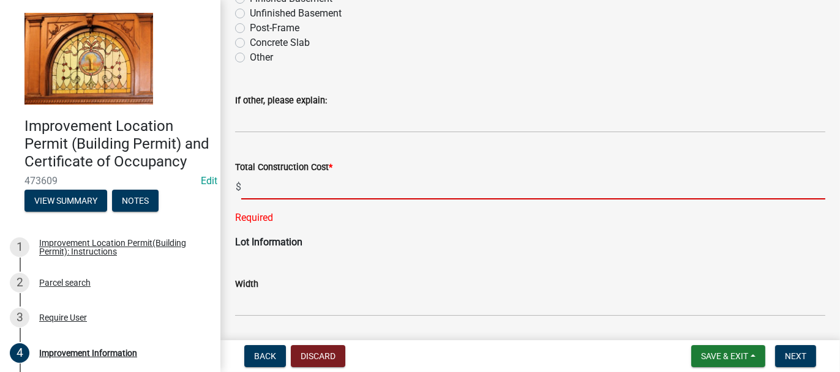
click at [242, 187] on input "text" at bounding box center [533, 186] width 584 height 25
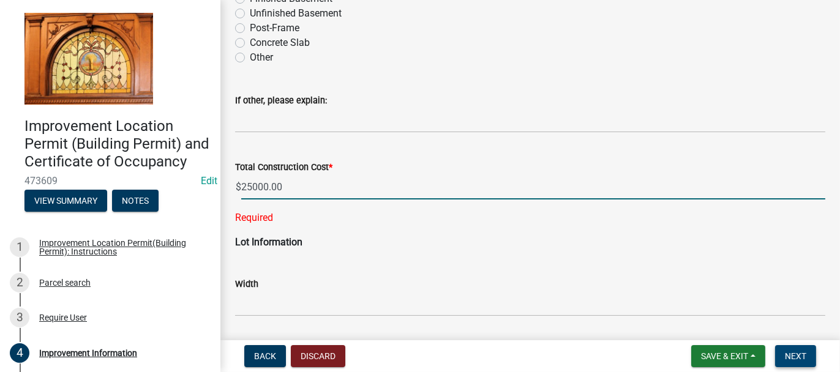
type input "25000"
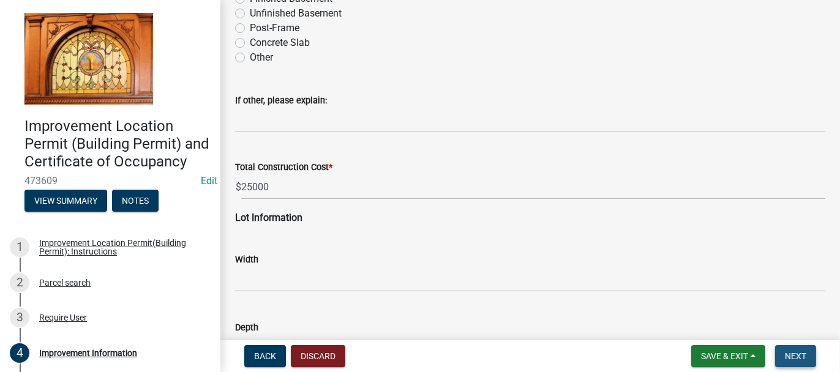
click at [797, 358] on span "Next" at bounding box center [794, 356] width 21 height 10
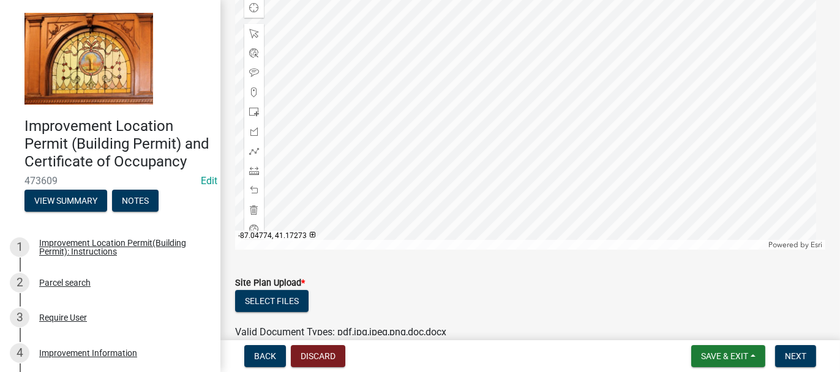
scroll to position [270, 0]
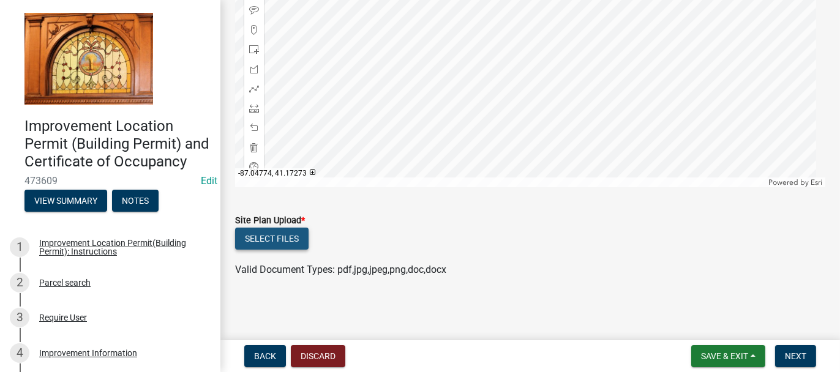
click at [270, 240] on button "Select files" at bounding box center [271, 239] width 73 height 22
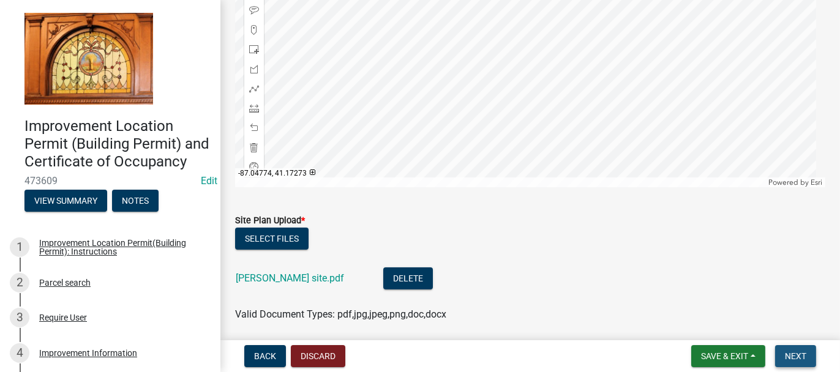
click at [803, 356] on span "Next" at bounding box center [794, 356] width 21 height 10
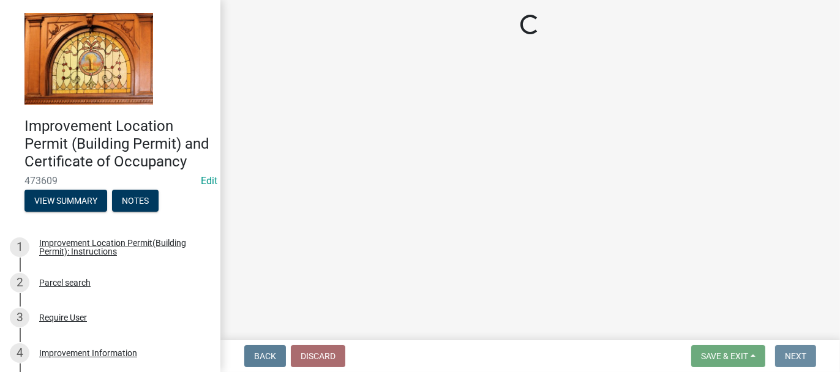
scroll to position [0, 0]
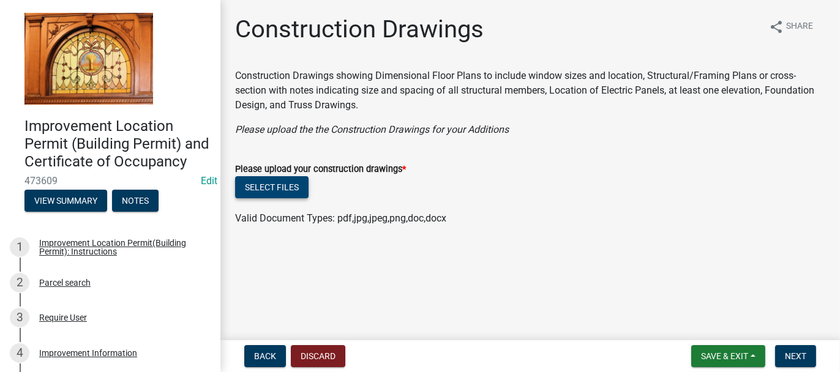
click at [248, 190] on button "Select files" at bounding box center [271, 187] width 73 height 22
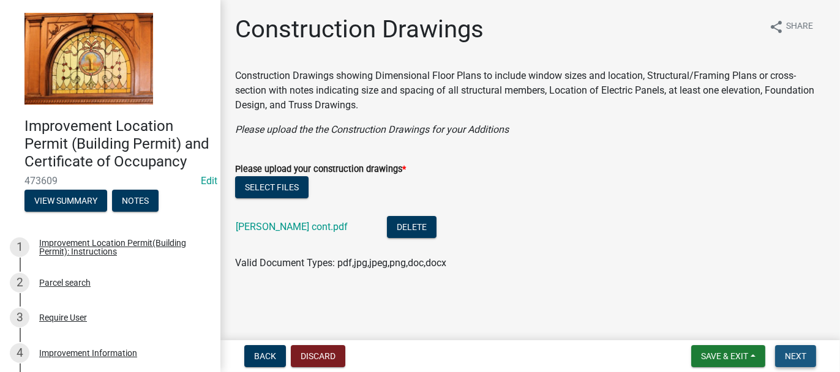
click at [788, 354] on span "Next" at bounding box center [794, 356] width 21 height 10
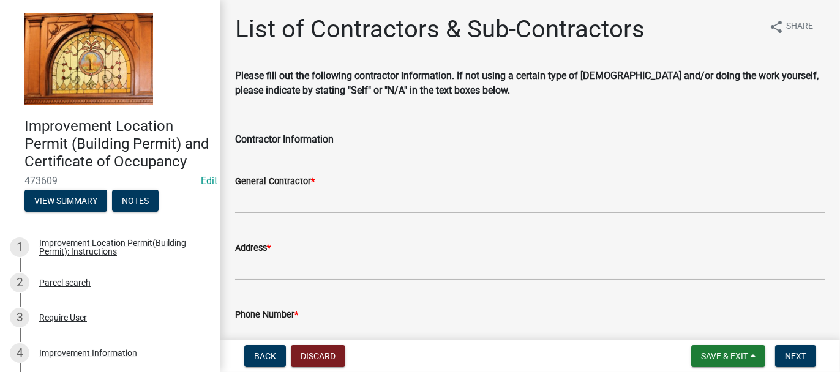
scroll to position [61, 0]
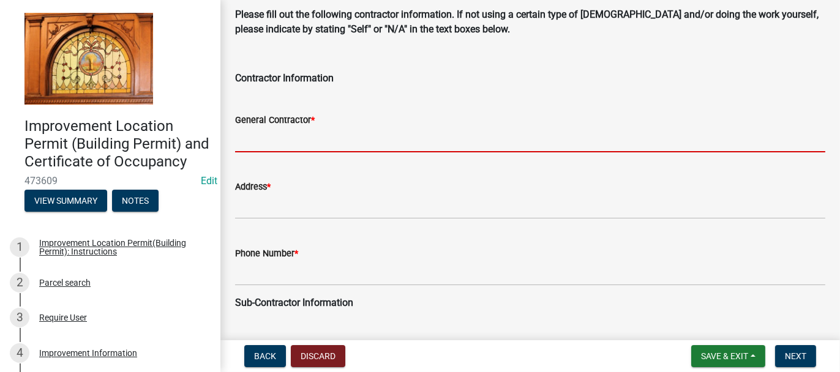
click at [266, 136] on input "General Contractor *" at bounding box center [530, 139] width 590 height 25
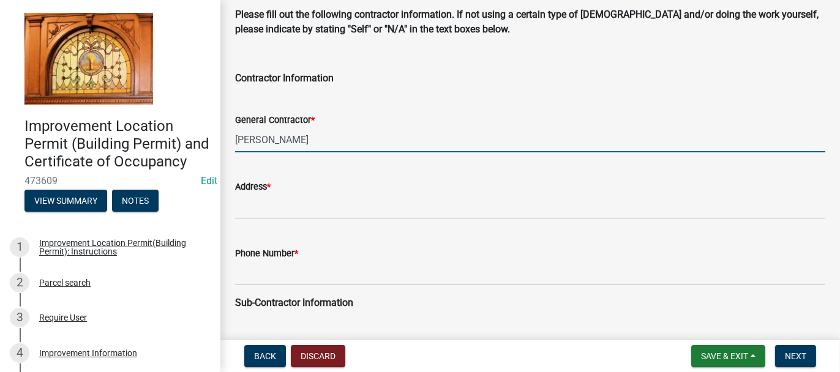
type input "[PERSON_NAME]"
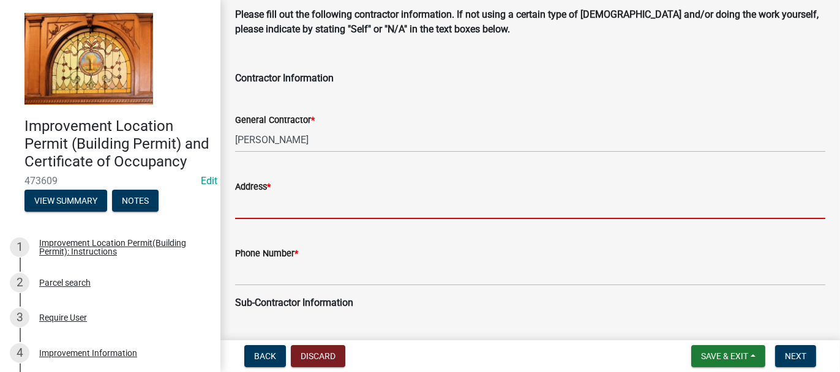
click at [267, 208] on input "Address *" at bounding box center [530, 206] width 590 height 25
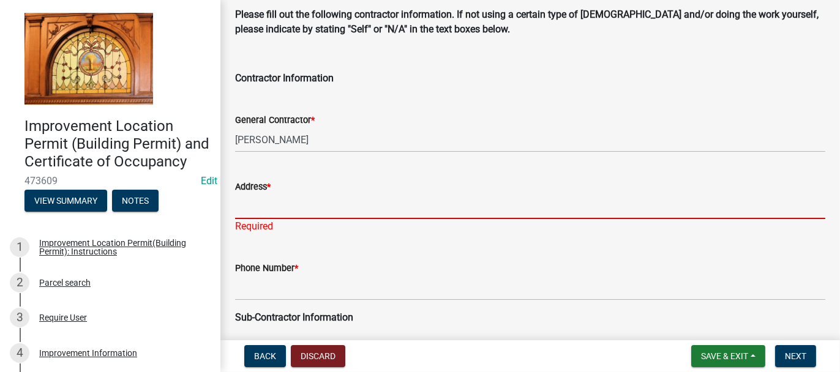
click at [261, 206] on input "Address *" at bounding box center [530, 206] width 590 height 25
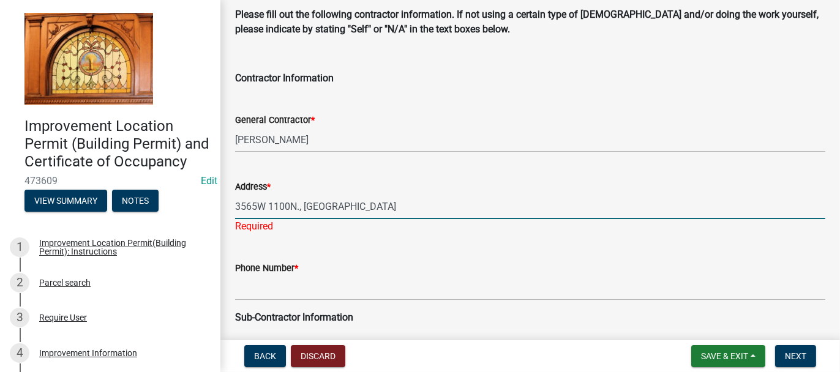
type input "3565W 1100N., [GEOGRAPHIC_DATA]"
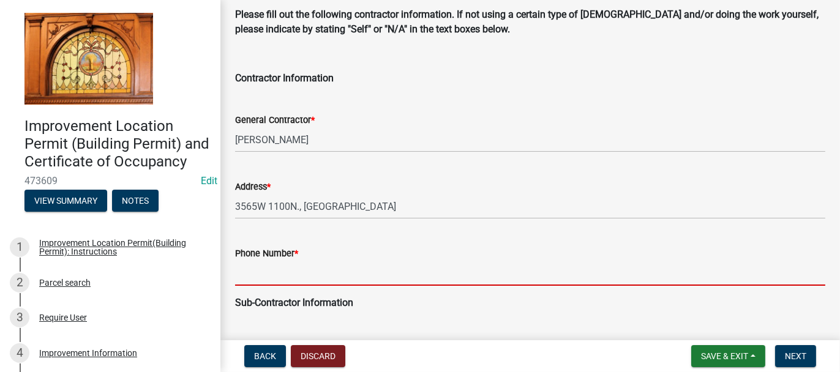
click at [256, 291] on wm-data-entity-input "Phone Number *" at bounding box center [530, 262] width 590 height 67
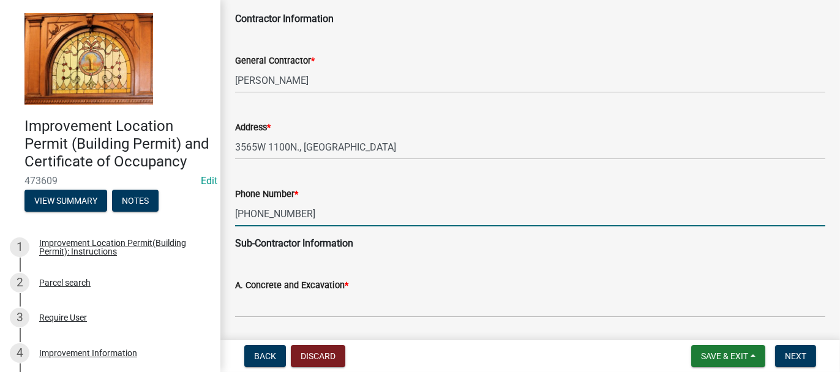
scroll to position [184, 0]
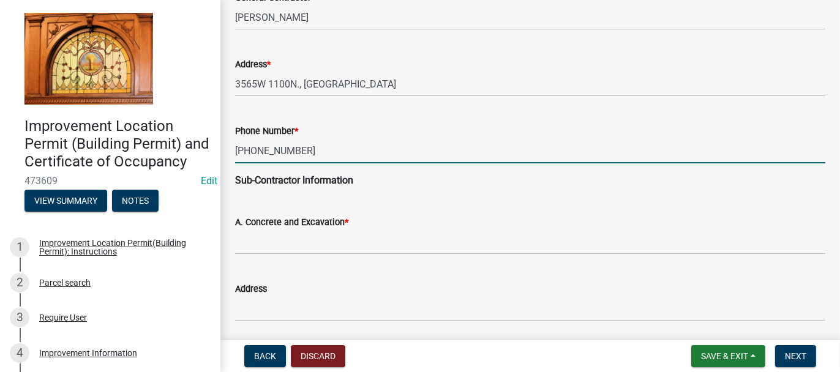
type input "[PHONE_NUMBER]"
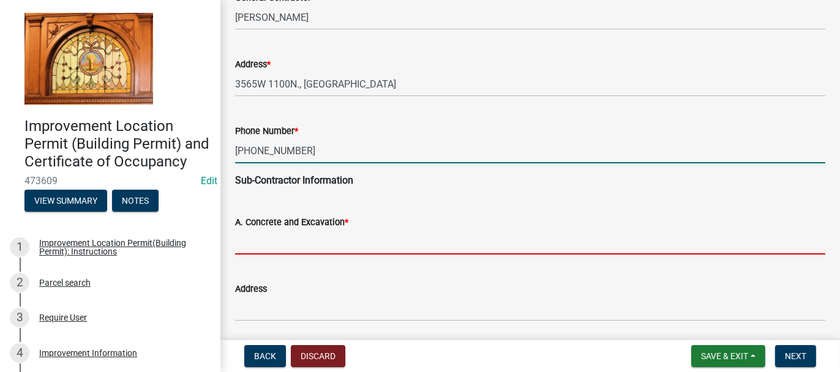
click at [262, 249] on input "A. Concrete and Excavation *" at bounding box center [530, 241] width 590 height 25
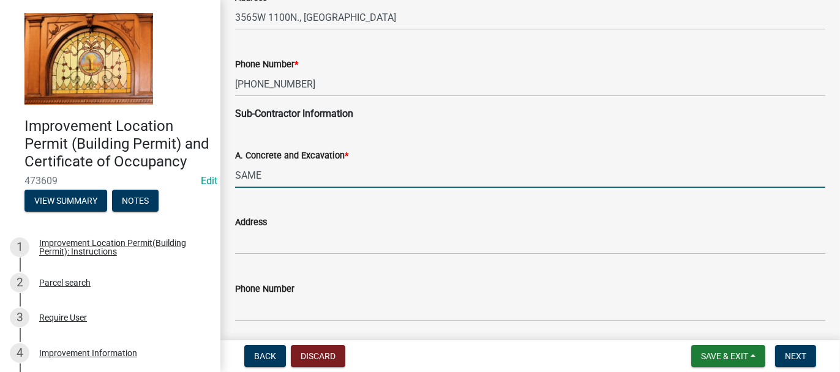
scroll to position [306, 0]
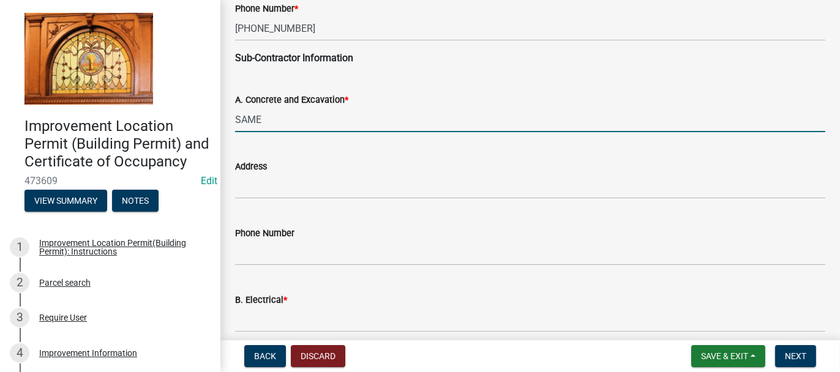
type input "SAME"
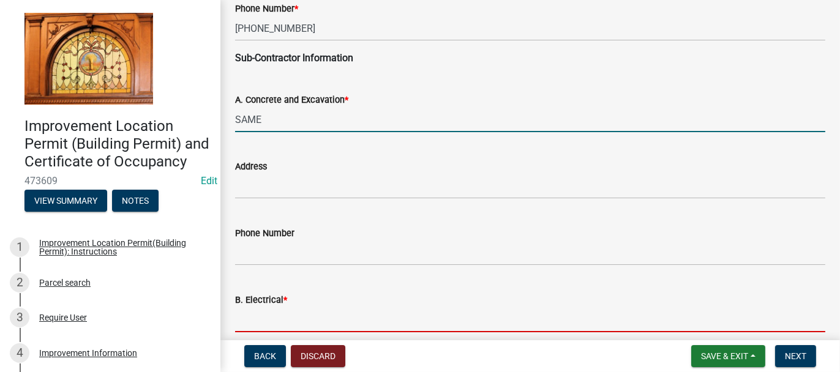
click at [245, 316] on input "B. Electrical *" at bounding box center [530, 319] width 590 height 25
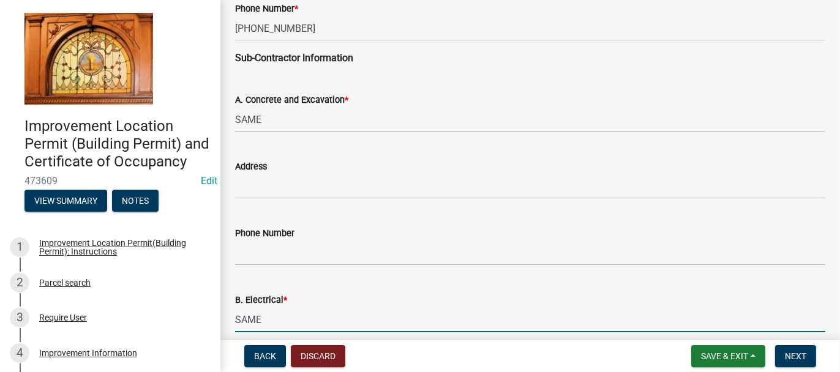
type input "SAME"
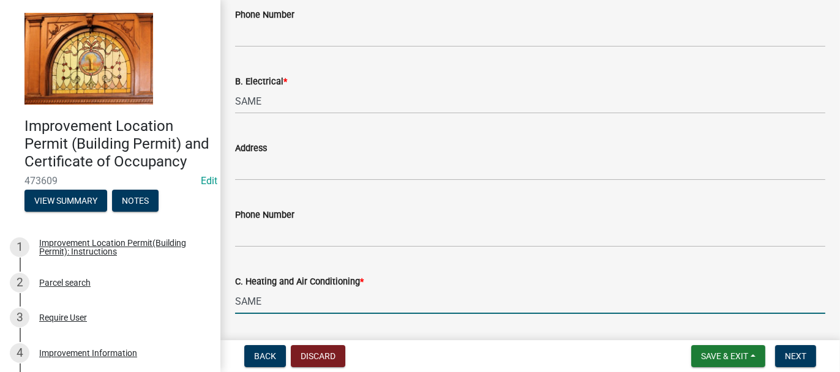
type input "SAME"
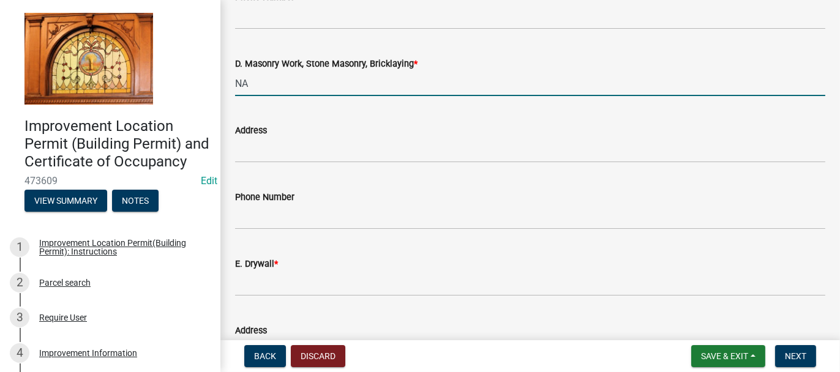
scroll to position [969, 0]
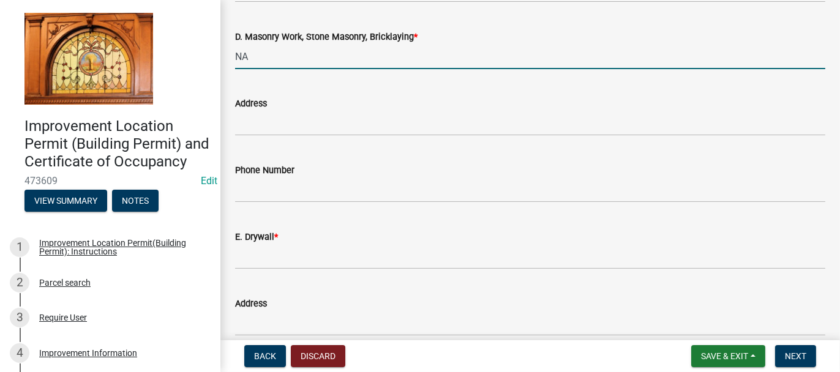
type input "NA"
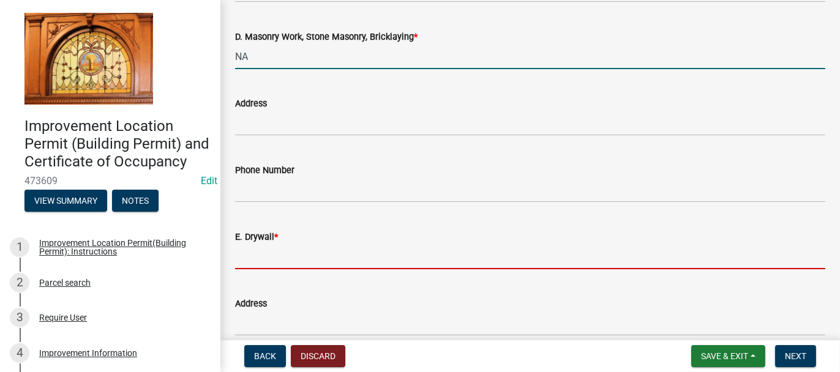
click at [255, 251] on input "E. Drywall *" at bounding box center [530, 256] width 590 height 25
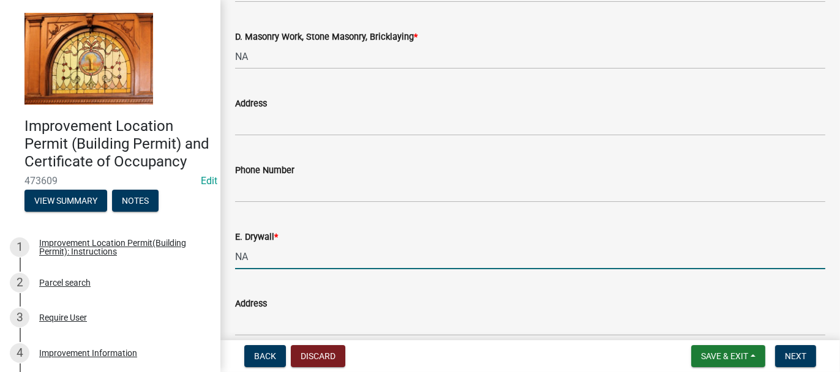
type input "N"
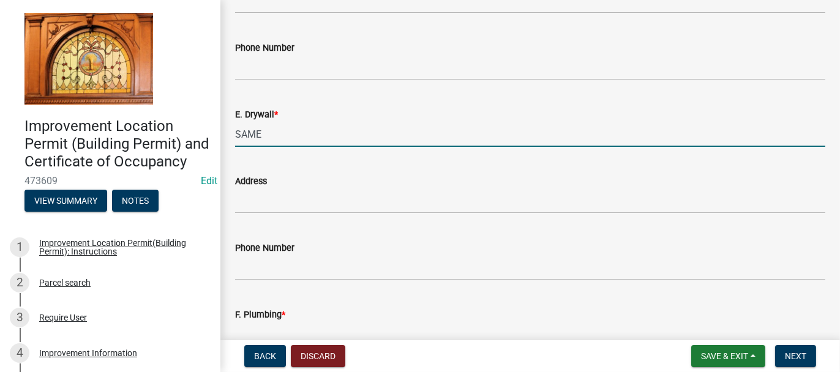
scroll to position [1153, 0]
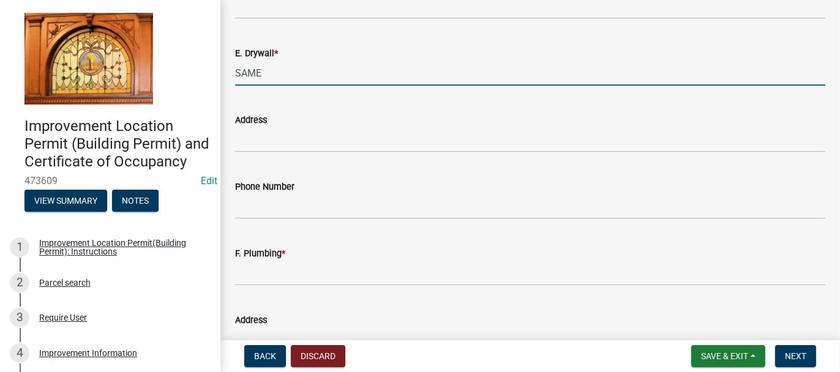
type input "SAME"
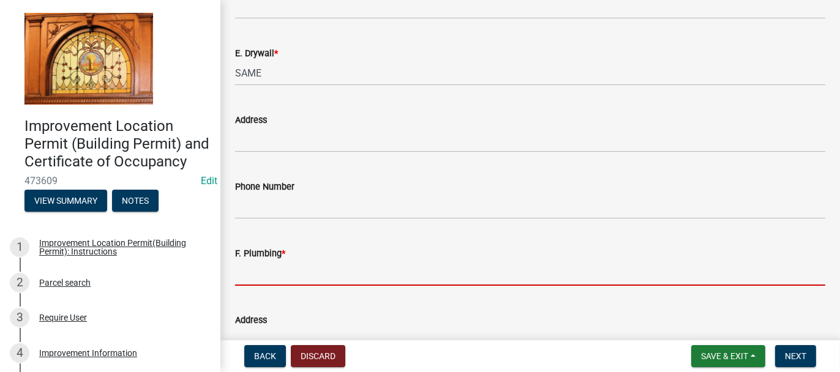
click at [245, 272] on input "F. Plumbing *" at bounding box center [530, 273] width 590 height 25
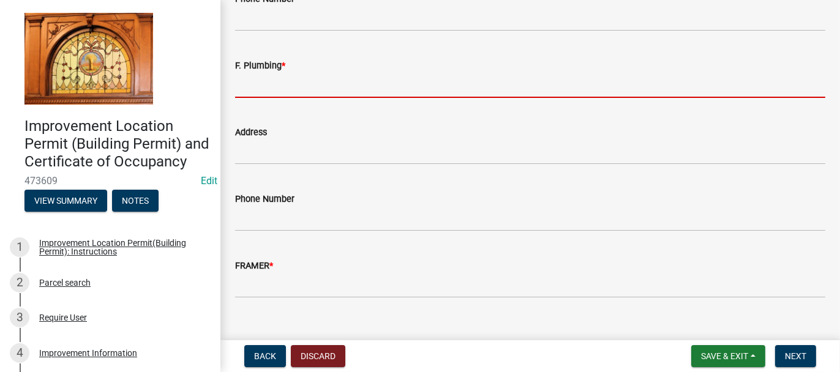
scroll to position [1360, 0]
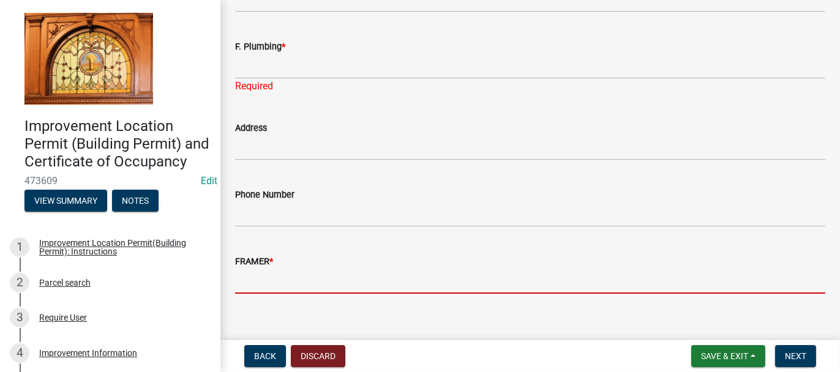
click at [250, 269] on input "FRAMER *" at bounding box center [530, 281] width 590 height 25
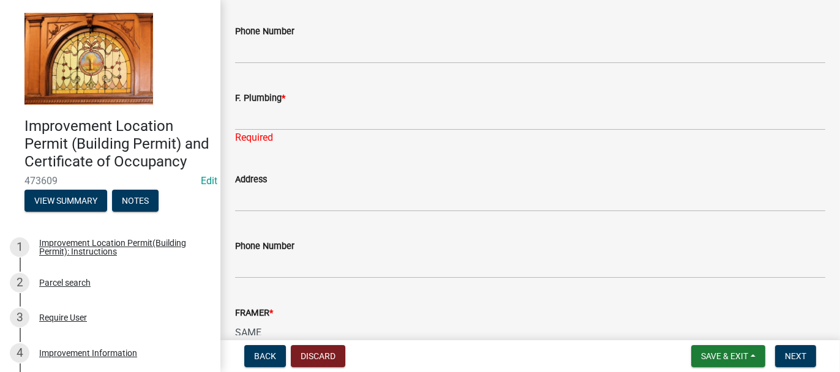
scroll to position [1237, 0]
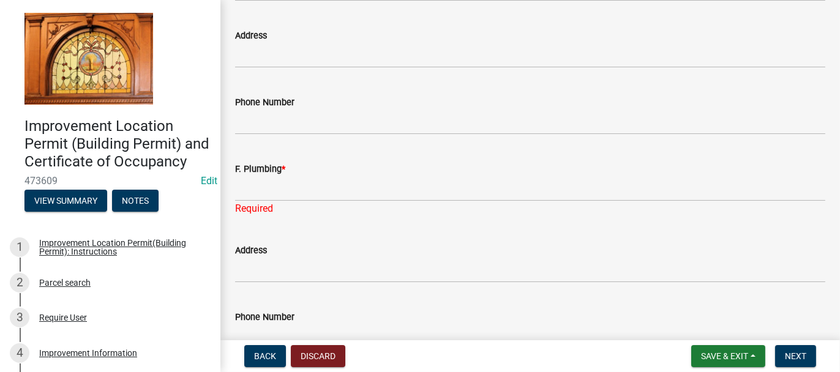
type input "SAME"
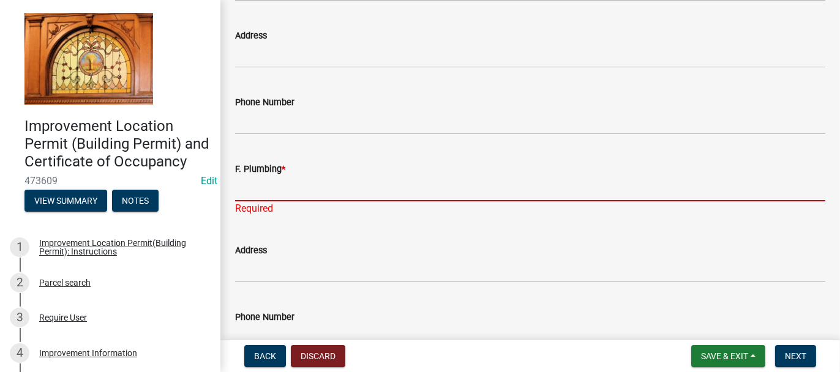
click at [251, 181] on input "F. Plumbing *" at bounding box center [530, 188] width 590 height 25
type input "[PERSON_NAME] Plumbing"
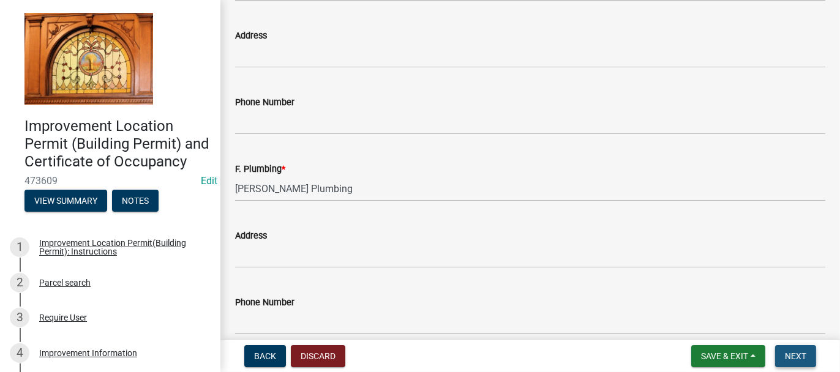
click at [804, 356] on span "Next" at bounding box center [794, 356] width 21 height 10
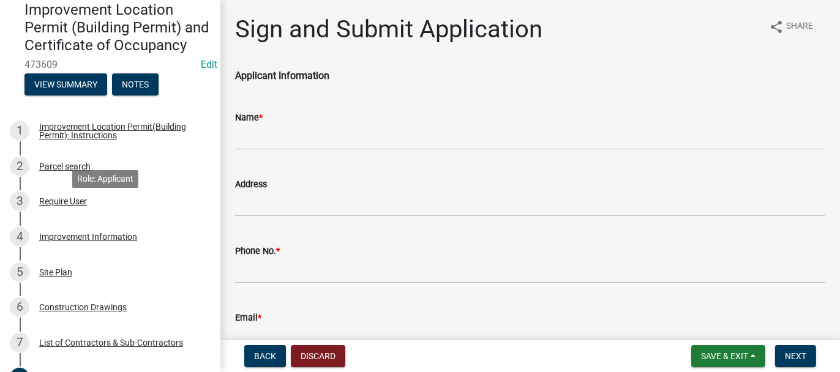
scroll to position [122, 0]
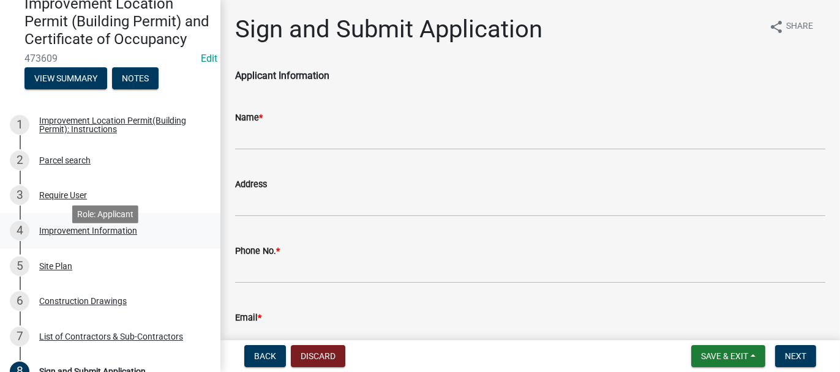
click at [62, 235] on div "Improvement Information" at bounding box center [88, 230] width 98 height 9
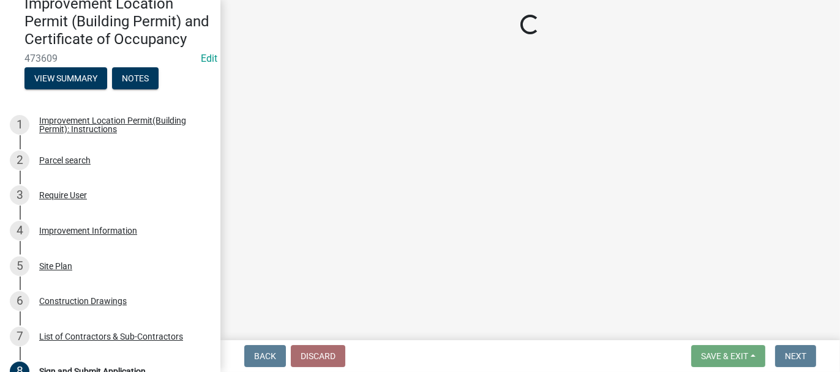
select select "8bbf6709-b682-4859-bc26-bad637e1a2ad"
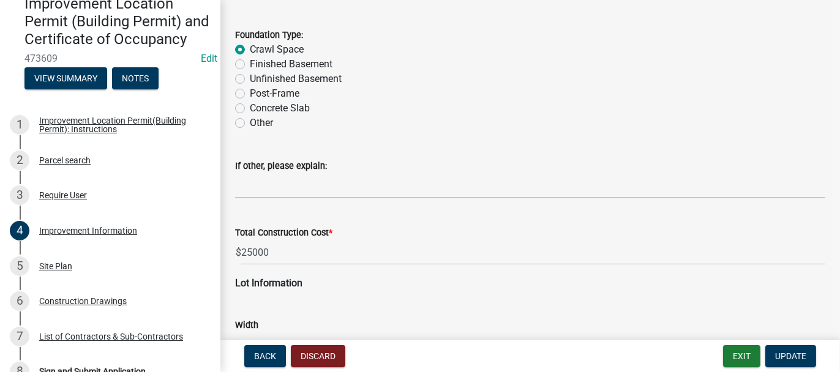
scroll to position [1407, 0]
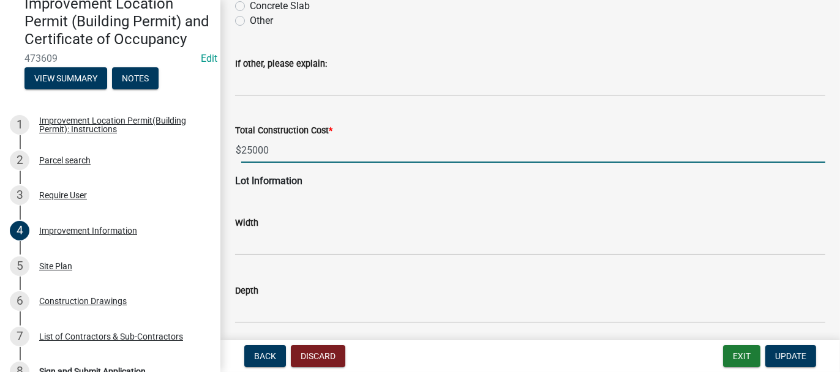
drag, startPoint x: 246, startPoint y: 147, endPoint x: 243, endPoint y: 119, distance: 28.9
click at [246, 147] on input "25000" at bounding box center [533, 150] width 584 height 25
type input "65000"
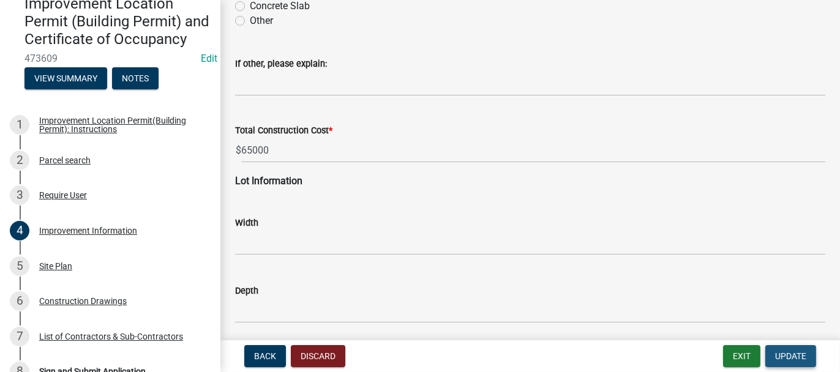
click at [787, 360] on span "Update" at bounding box center [790, 356] width 31 height 10
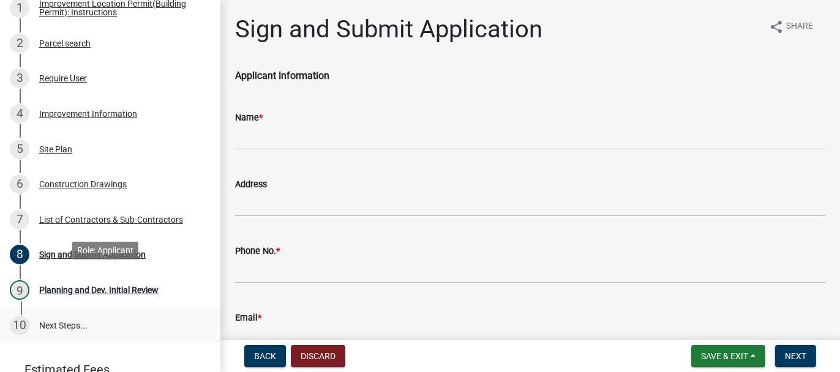
scroll to position [245, 0]
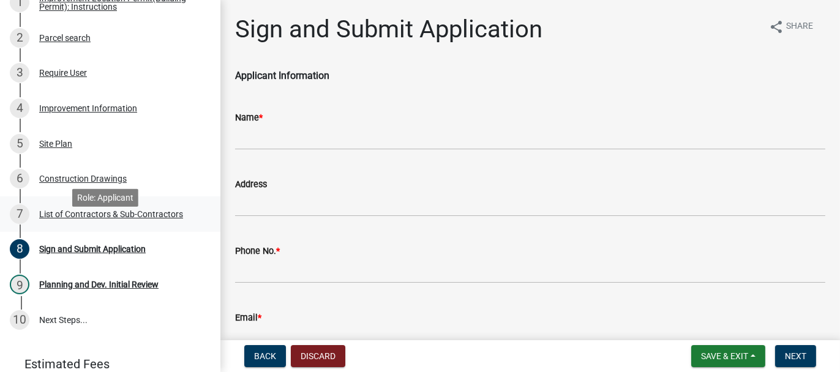
click at [69, 218] on div "List of Contractors & Sub-Contractors" at bounding box center [111, 214] width 144 height 9
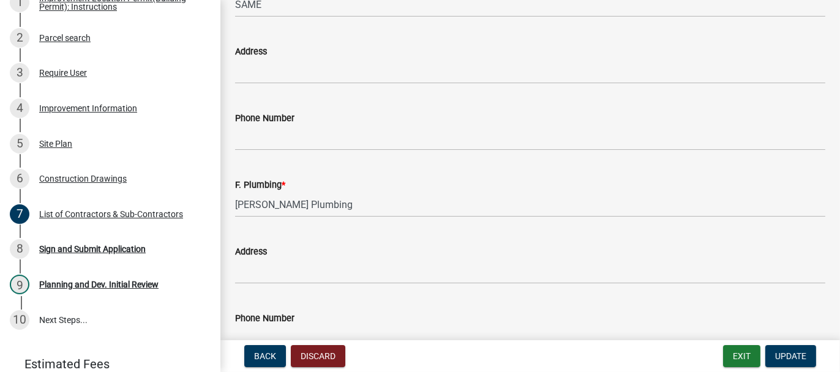
scroll to position [1224, 0]
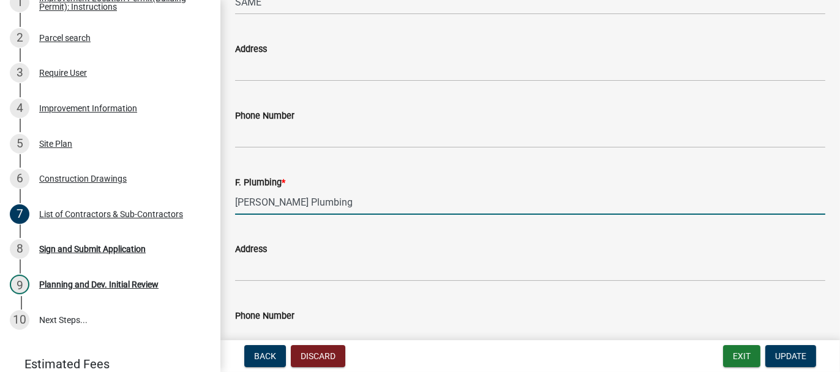
drag, startPoint x: 345, startPoint y: 202, endPoint x: 225, endPoint y: 203, distance: 120.6
type input "NA"
click at [790, 356] on span "Update" at bounding box center [790, 356] width 31 height 10
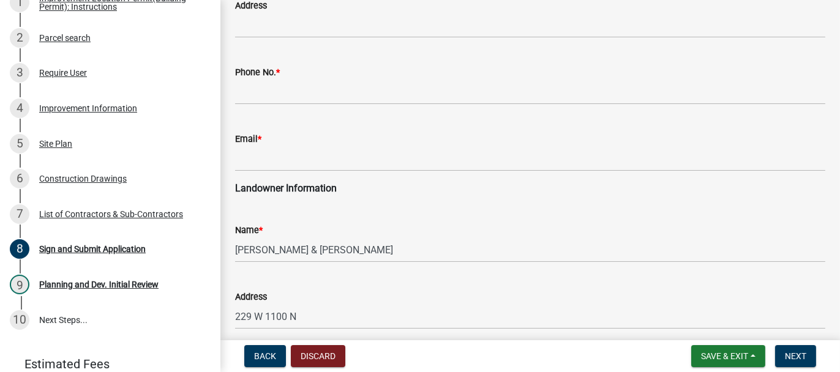
scroll to position [184, 0]
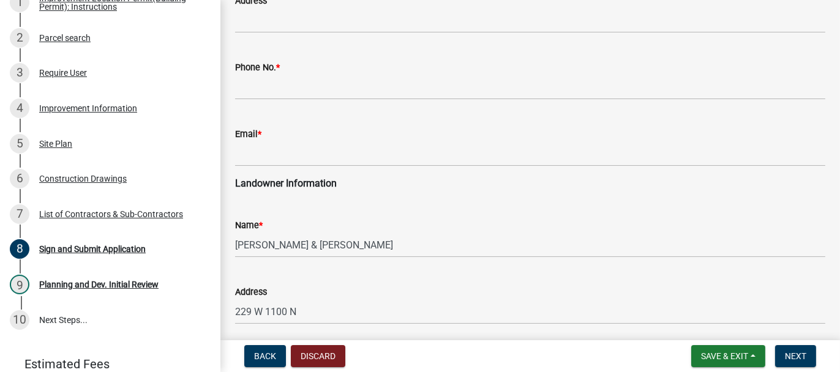
drag, startPoint x: 234, startPoint y: 241, endPoint x: 242, endPoint y: 241, distance: 8.0
click at [242, 241] on div "Name * [PERSON_NAME] & [PERSON_NAME]" at bounding box center [530, 229] width 608 height 57
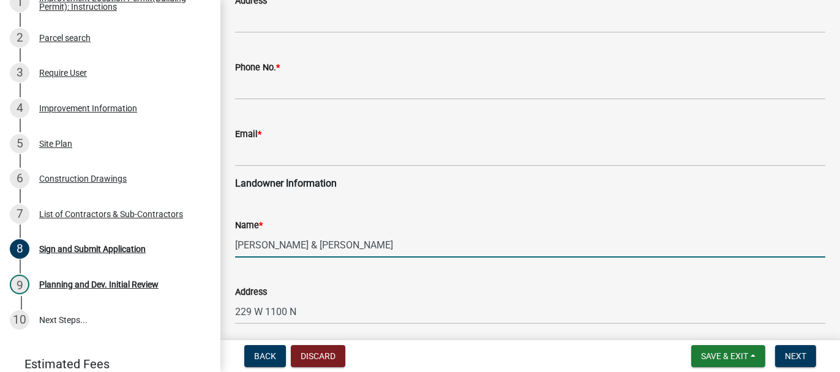
drag, startPoint x: 234, startPoint y: 243, endPoint x: 286, endPoint y: 247, distance: 51.6
click at [286, 247] on input "[PERSON_NAME] & [PERSON_NAME]" at bounding box center [530, 245] width 590 height 25
click at [280, 239] on input "[PERSON_NAME] & [PERSON_NAME]" at bounding box center [530, 245] width 590 height 25
drag, startPoint x: 236, startPoint y: 244, endPoint x: 281, endPoint y: 247, distance: 46.0
click at [281, 247] on input "[PERSON_NAME] & [PERSON_NAME]" at bounding box center [530, 245] width 590 height 25
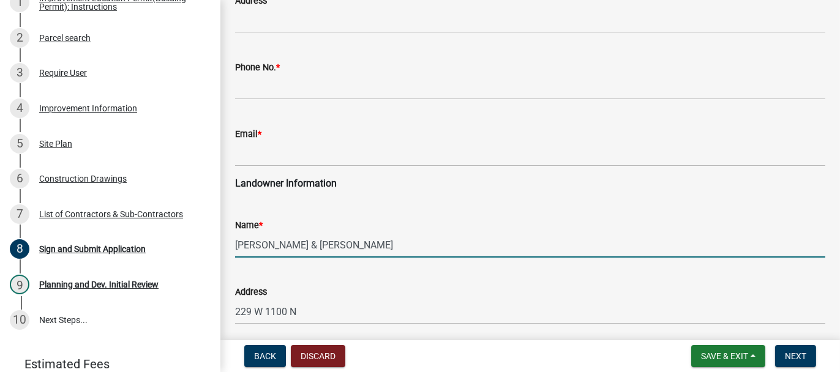
click at [319, 247] on input "[PERSON_NAME] & [PERSON_NAME]" at bounding box center [530, 245] width 590 height 25
paste input "[PERSON_NAME],"
drag, startPoint x: 234, startPoint y: 242, endPoint x: 364, endPoint y: 239, distance: 129.8
click at [364, 239] on input "[PERSON_NAME] & [PERSON_NAME]" at bounding box center [530, 245] width 590 height 25
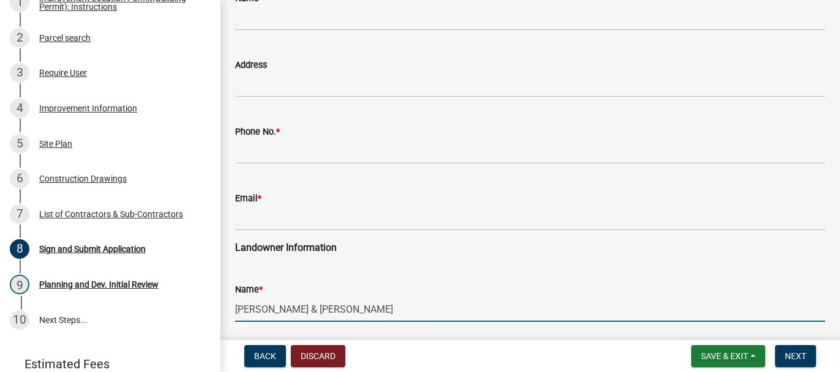
scroll to position [61, 0]
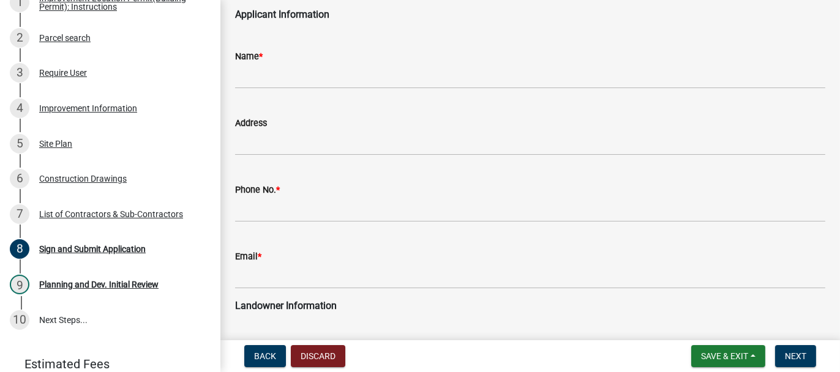
type input "[PERSON_NAME] & [PERSON_NAME]"
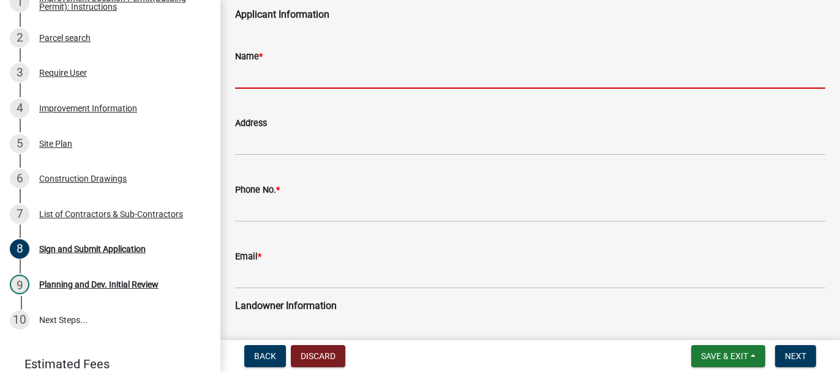
click at [248, 76] on input "Name *" at bounding box center [530, 76] width 590 height 25
paste input "[PERSON_NAME] & [PERSON_NAME]"
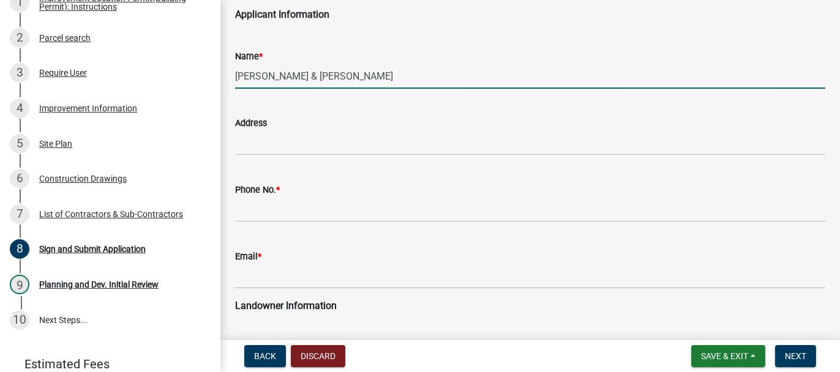
scroll to position [245, 0]
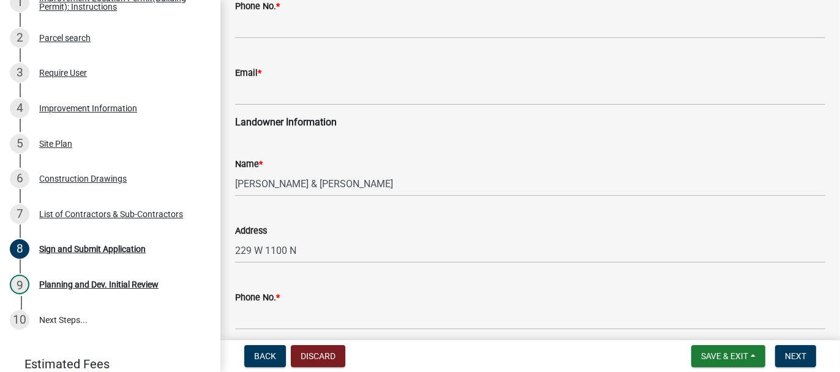
type input "[PERSON_NAME] & [PERSON_NAME]"
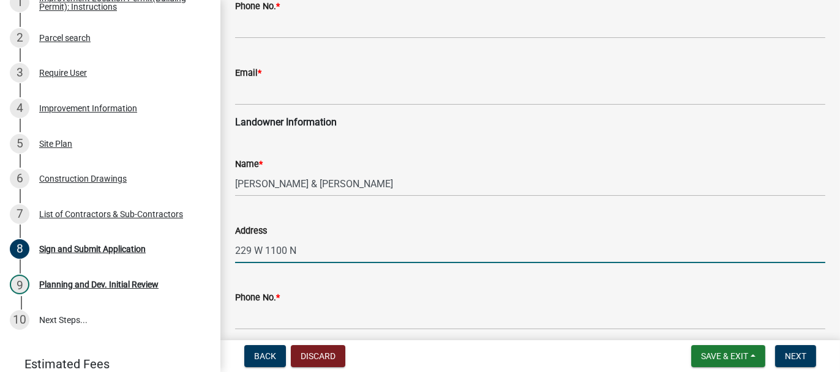
click at [298, 250] on input "229 W 1100 N" at bounding box center [530, 250] width 590 height 25
drag, startPoint x: 236, startPoint y: 251, endPoint x: 362, endPoint y: 255, distance: 126.7
click at [362, 255] on input "[STREET_ADDRESS]" at bounding box center [530, 250] width 590 height 25
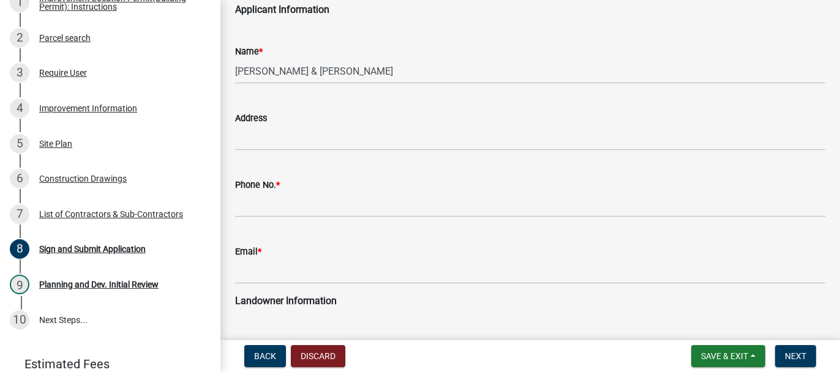
scroll to position [61, 0]
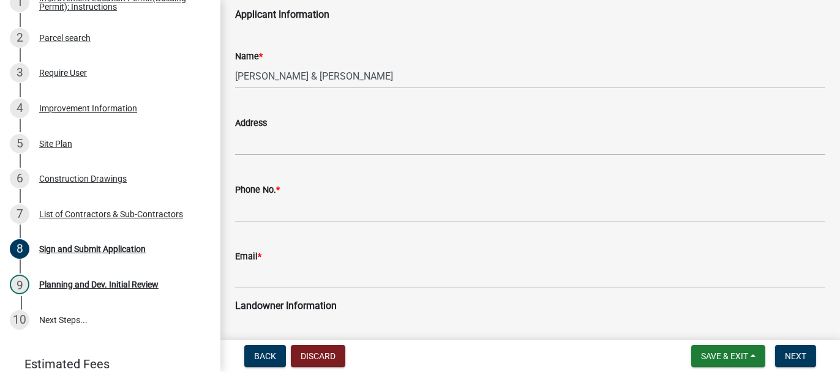
type input "[STREET_ADDRESS]"
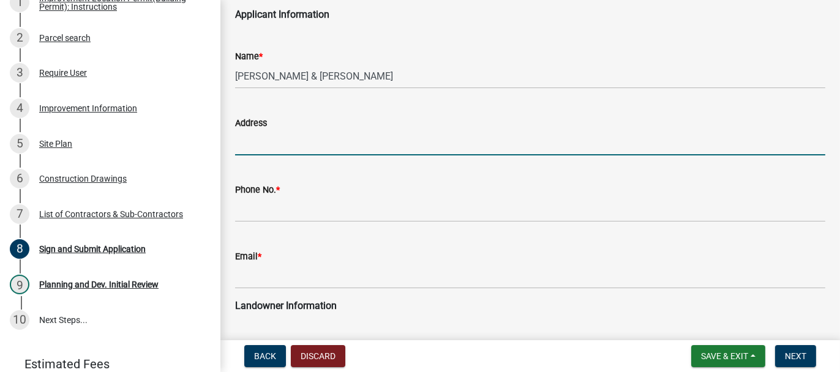
click at [247, 143] on input "Address" at bounding box center [530, 142] width 590 height 25
paste input "[STREET_ADDRESS]"
type input "[STREET_ADDRESS]"
click at [260, 226] on wm-data-entity-input "Phone No. *" at bounding box center [530, 198] width 590 height 67
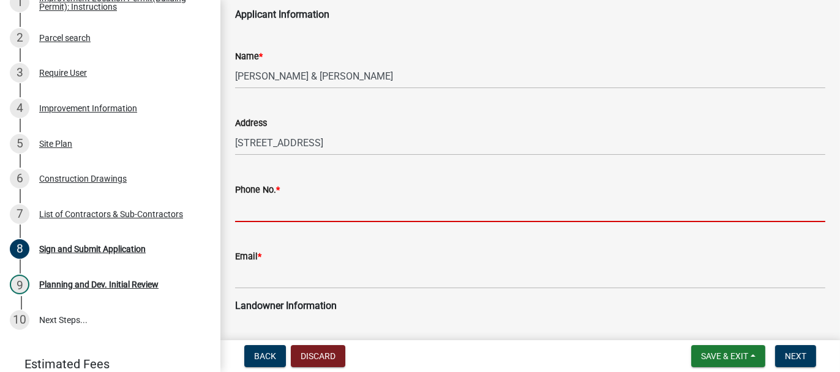
click at [256, 209] on input "Phone No. *" at bounding box center [530, 209] width 590 height 25
click at [254, 206] on input "Phone No. *" at bounding box center [530, 209] width 590 height 25
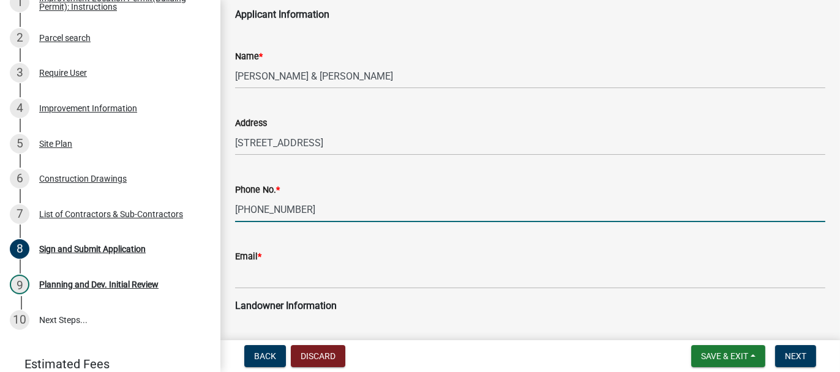
type input "[PHONE_NUMBER]"
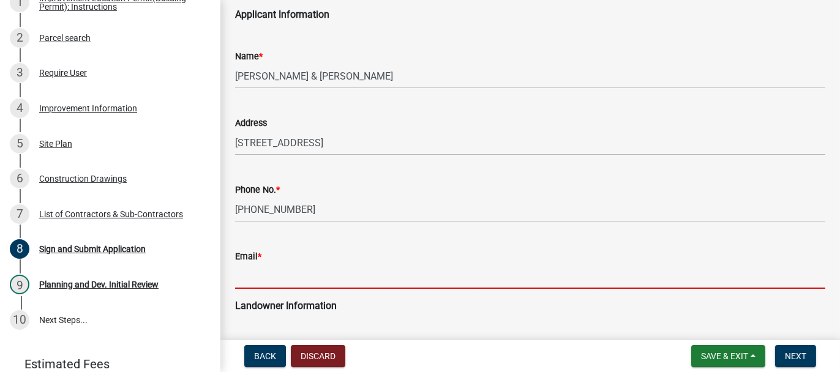
click at [261, 269] on input "Email *" at bounding box center [530, 276] width 590 height 25
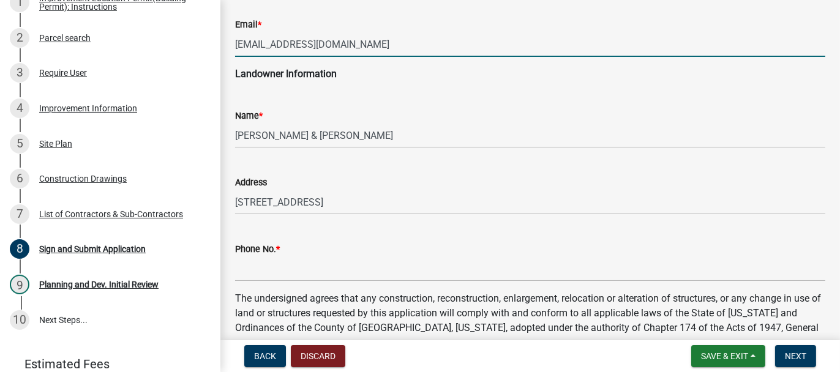
scroll to position [306, 0]
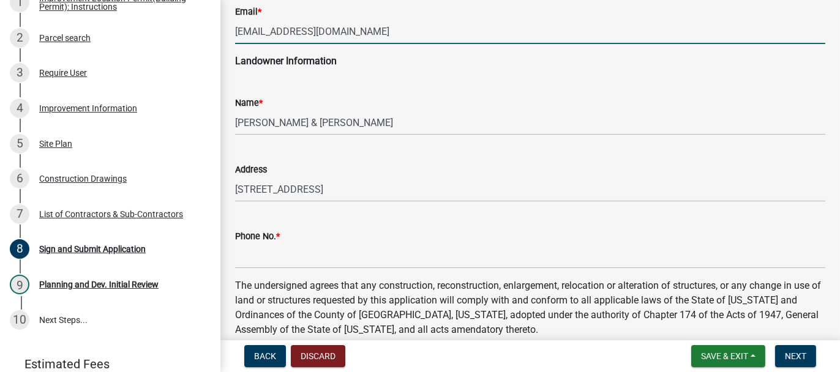
type input "[EMAIL_ADDRESS][DOMAIN_NAME]"
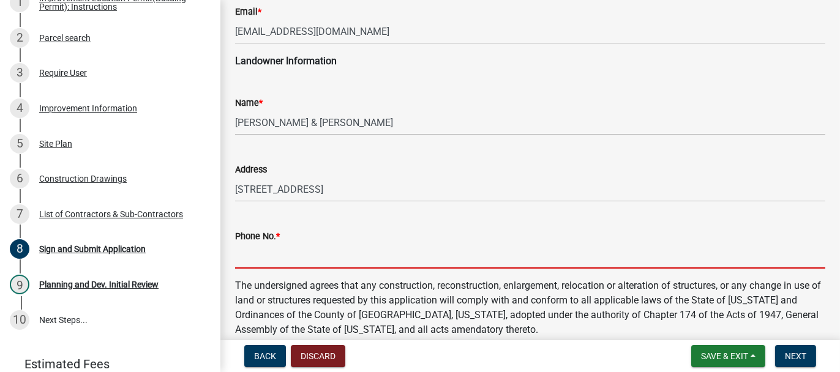
click at [259, 258] on input "Phone No. *" at bounding box center [530, 256] width 590 height 25
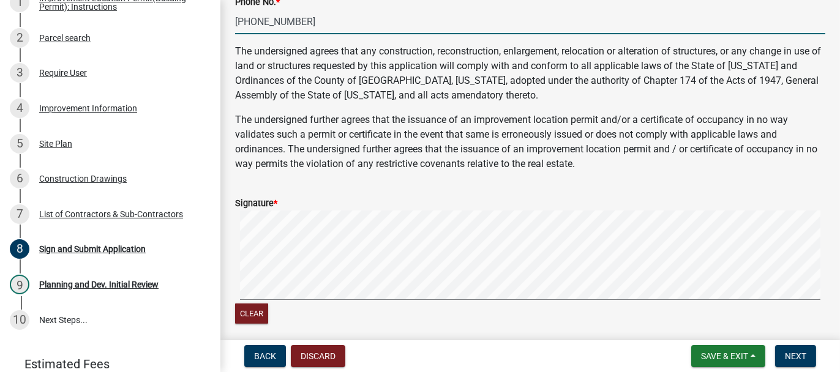
scroll to position [612, 0]
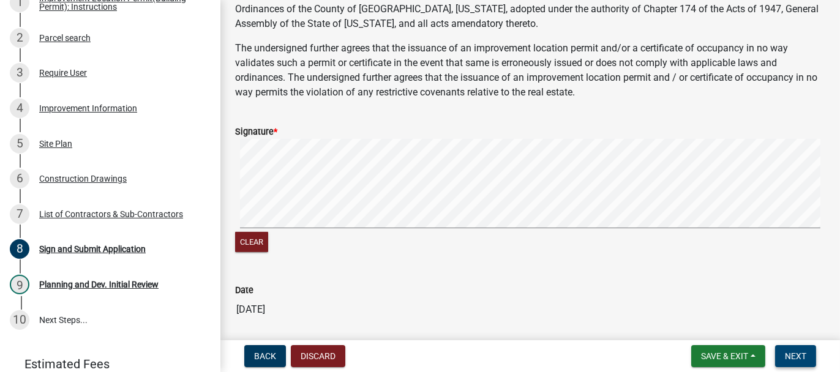
type input "[PHONE_NUMBER]"
click at [799, 352] on span "Next" at bounding box center [794, 356] width 21 height 10
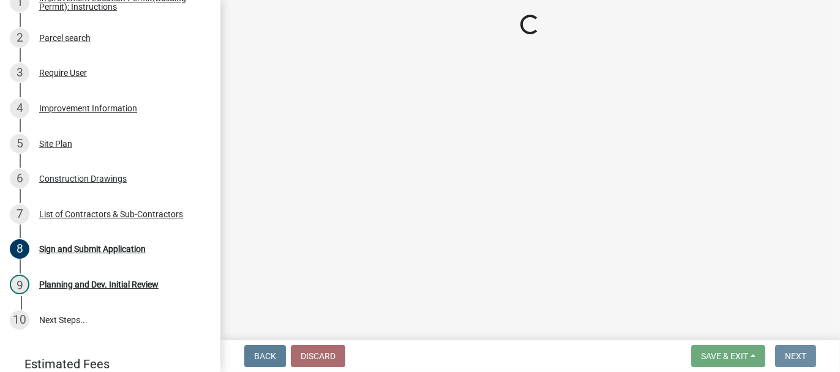
scroll to position [0, 0]
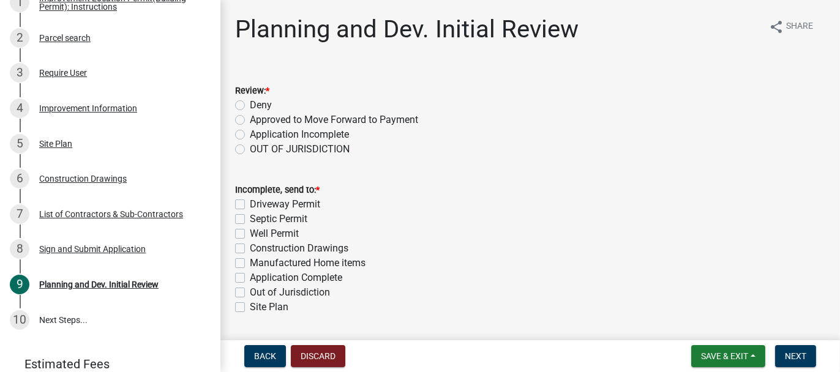
click at [250, 119] on label "Approved to Move Forward to Payment" at bounding box center [334, 120] width 168 height 15
click at [250, 119] on input "Approved to Move Forward to Payment" at bounding box center [254, 117] width 8 height 8
radio input "true"
drag, startPoint x: 240, startPoint y: 278, endPoint x: 274, endPoint y: 283, distance: 34.1
click at [250, 278] on label "Application Complete" at bounding box center [296, 277] width 92 height 15
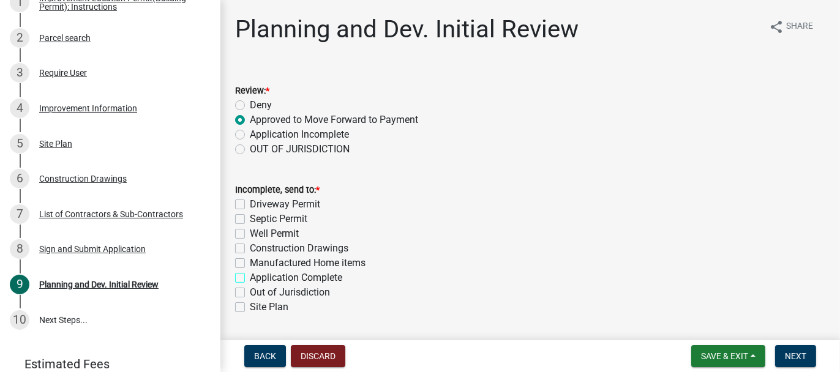
click at [250, 278] on input "Application Complete" at bounding box center [254, 274] width 8 height 8
checkbox input "true"
checkbox input "false"
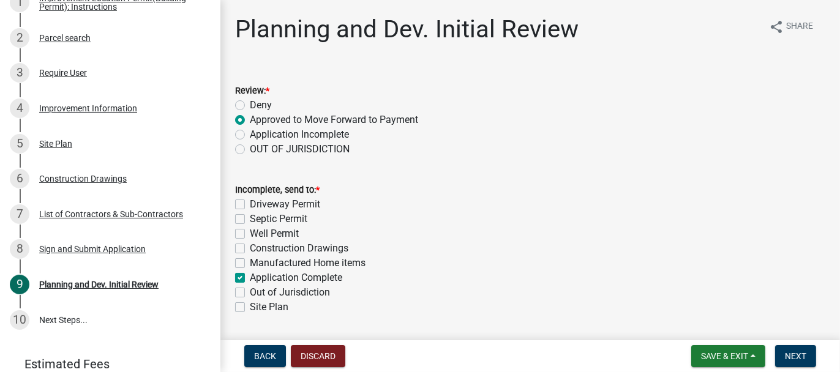
checkbox input "false"
checkbox input "true"
checkbox input "false"
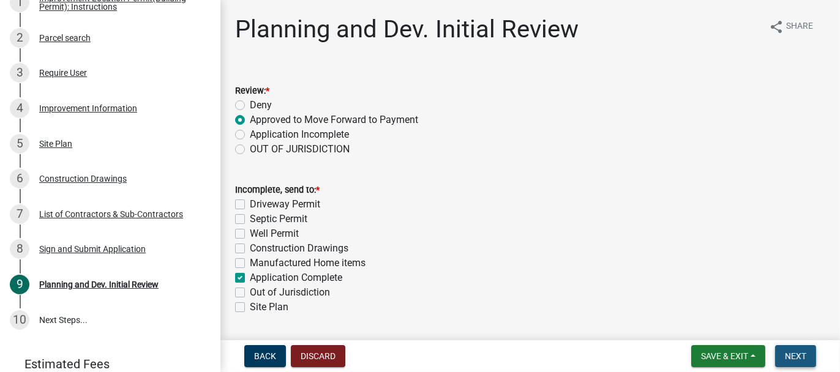
click at [794, 352] on span "Next" at bounding box center [794, 356] width 21 height 10
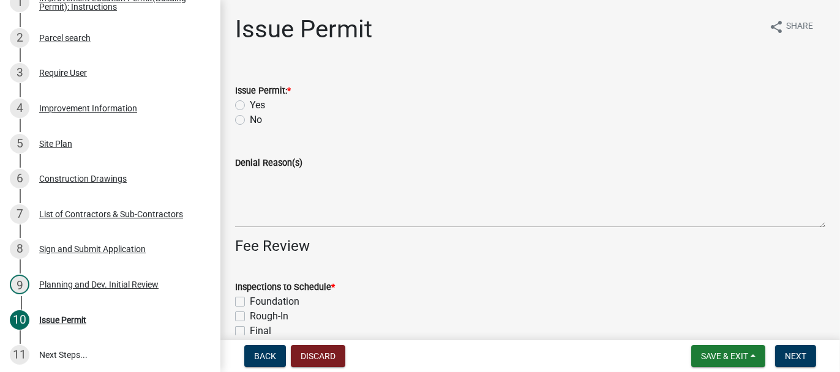
scroll to position [280, 0]
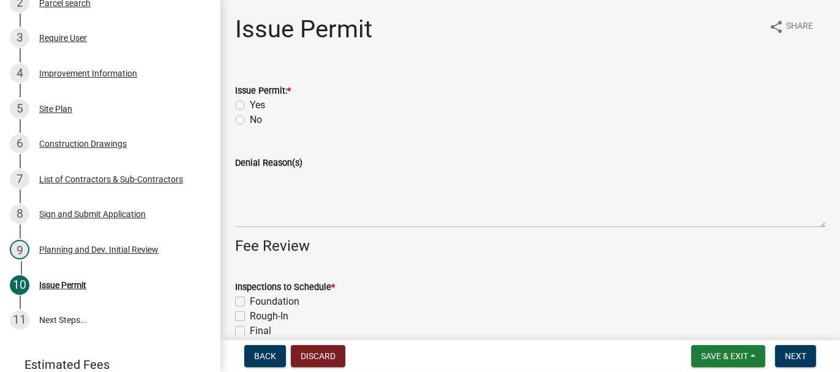
click at [250, 103] on label "Yes" at bounding box center [257, 105] width 15 height 15
click at [250, 103] on input "Yes" at bounding box center [254, 102] width 8 height 8
radio input "true"
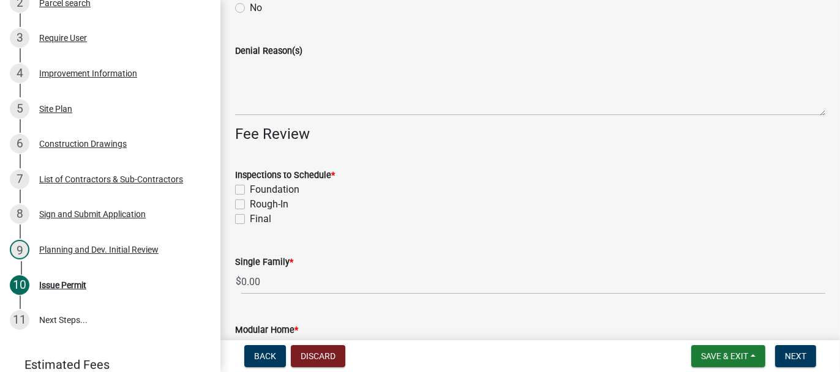
scroll to position [122, 0]
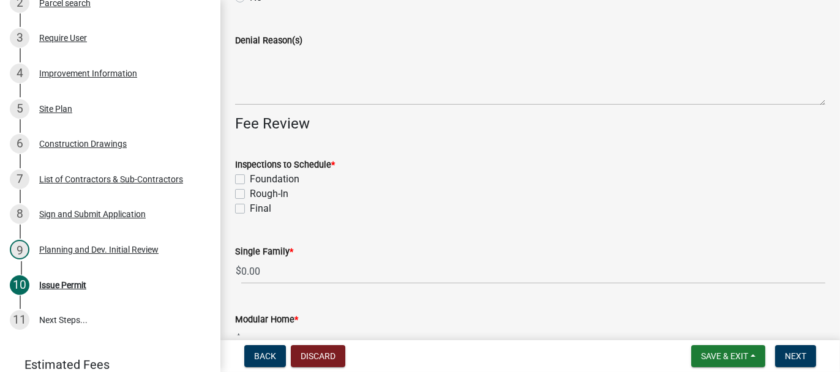
click at [250, 177] on label "Foundation" at bounding box center [275, 179] width 50 height 15
click at [250, 177] on input "Foundation" at bounding box center [254, 176] width 8 height 8
checkbox input "true"
checkbox input "false"
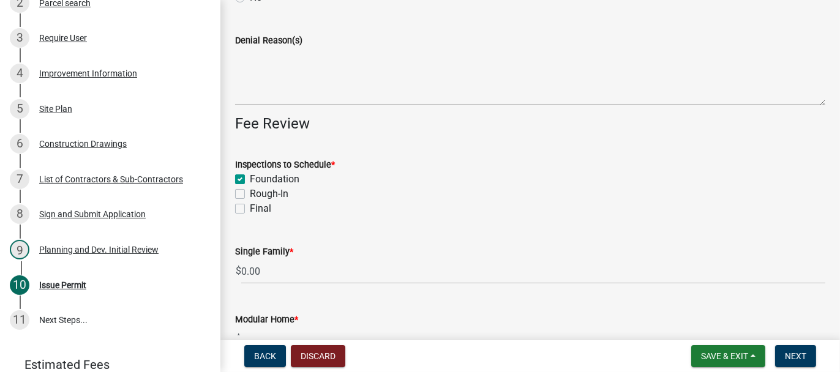
click at [250, 193] on label "Rough-In" at bounding box center [269, 194] width 39 height 15
click at [250, 193] on input "Rough-In" at bounding box center [254, 191] width 8 height 8
checkbox input "true"
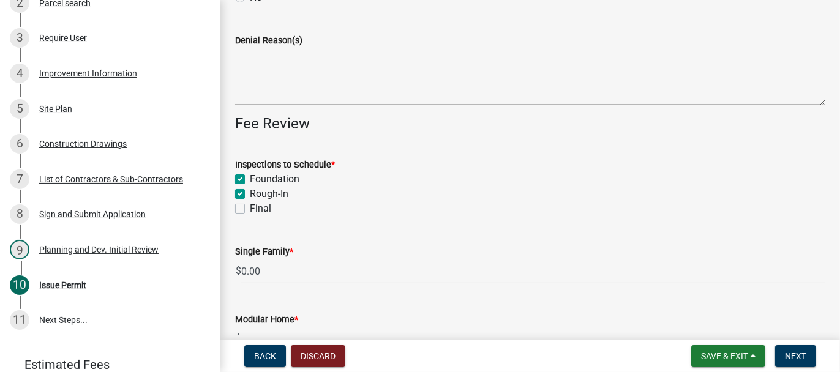
click at [250, 212] on label "Final" at bounding box center [260, 208] width 21 height 15
click at [250, 209] on input "Final" at bounding box center [254, 205] width 8 height 8
checkbox input "true"
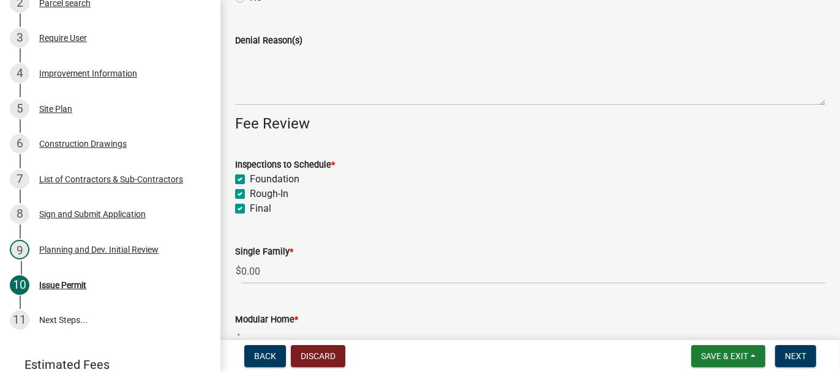
checkbox input "true"
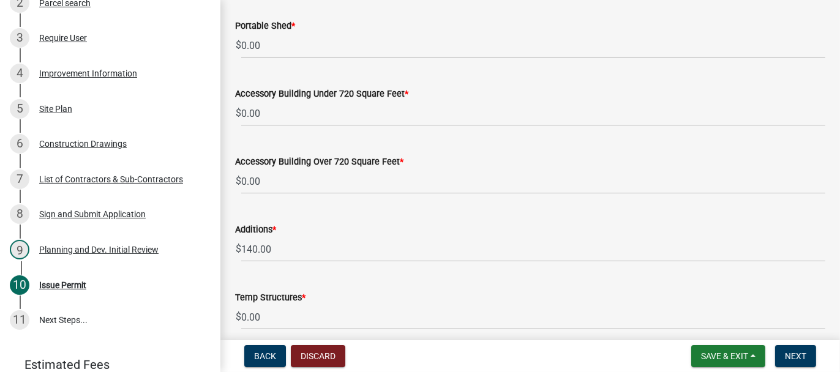
scroll to position [490, 0]
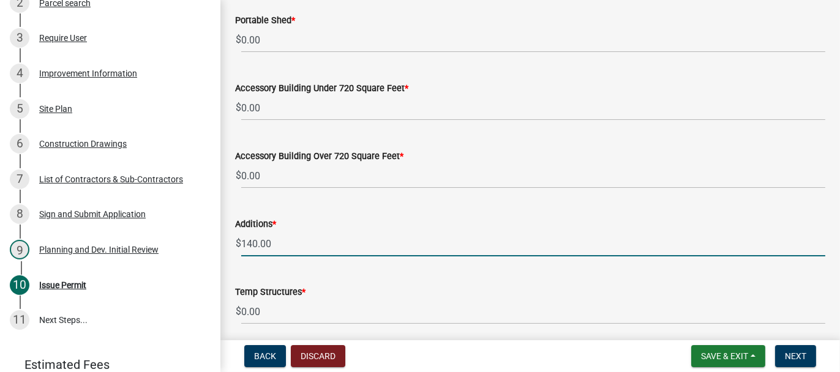
click at [242, 242] on input "140.00" at bounding box center [533, 243] width 584 height 25
type input "200.00"
click at [795, 357] on span "Next" at bounding box center [794, 356] width 21 height 10
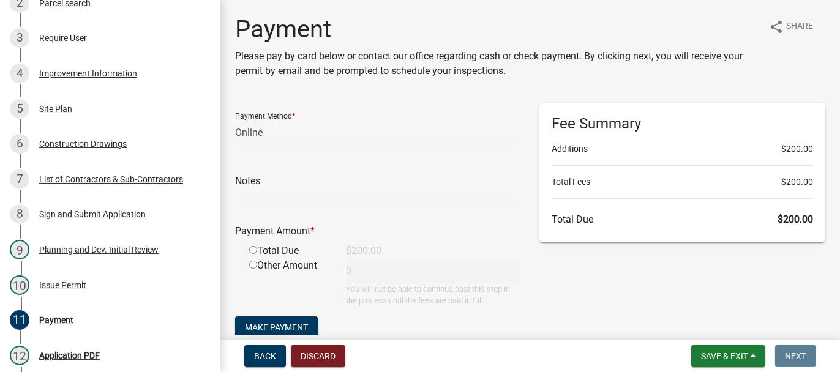
scroll to position [456, 0]
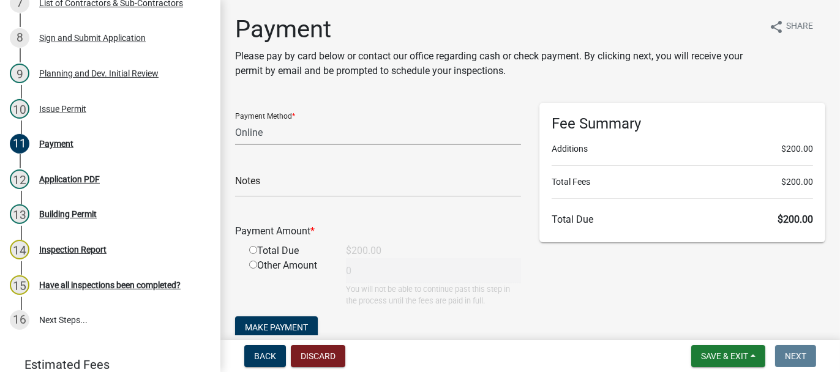
click at [247, 132] on select "Credit Card POS Check Cash Online" at bounding box center [378, 132] width 286 height 25
select select "2: 1"
click at [235, 120] on select "Credit Card POS Check Cash Online" at bounding box center [378, 132] width 286 height 25
click at [251, 247] on input "radio" at bounding box center [253, 250] width 8 height 8
radio input "true"
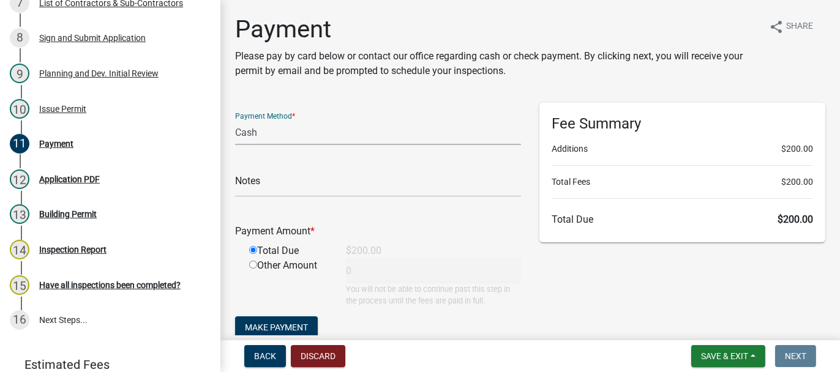
type input "200"
click at [262, 324] on span "Make Payment" at bounding box center [276, 327] width 63 height 10
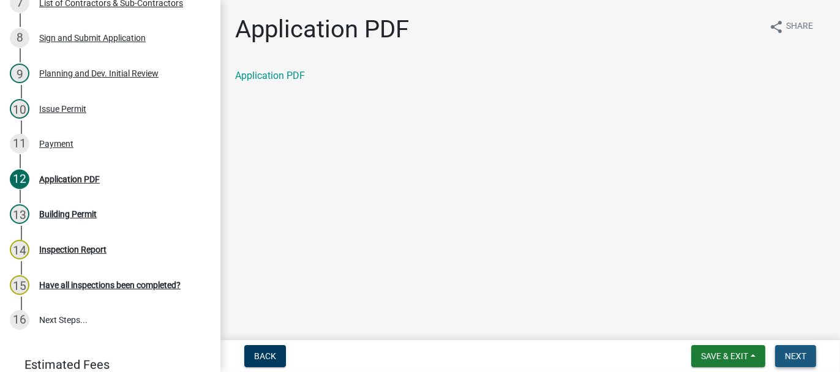
click at [800, 349] on button "Next" at bounding box center [795, 356] width 41 height 22
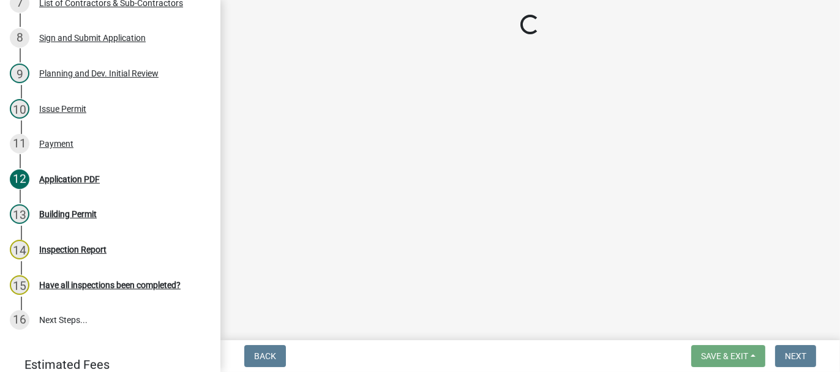
select select "62bb873c-c571-4454-ac8a-8c216551e2a3"
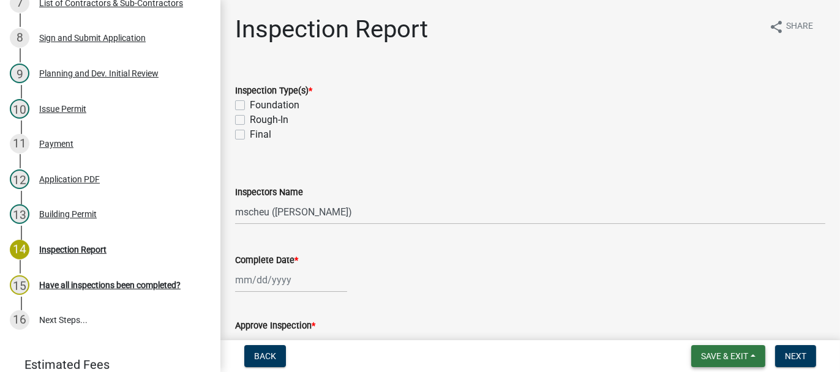
click at [718, 359] on span "Save & Exit" at bounding box center [724, 356] width 47 height 10
click at [710, 331] on button "Save & Exit" at bounding box center [716, 324] width 98 height 29
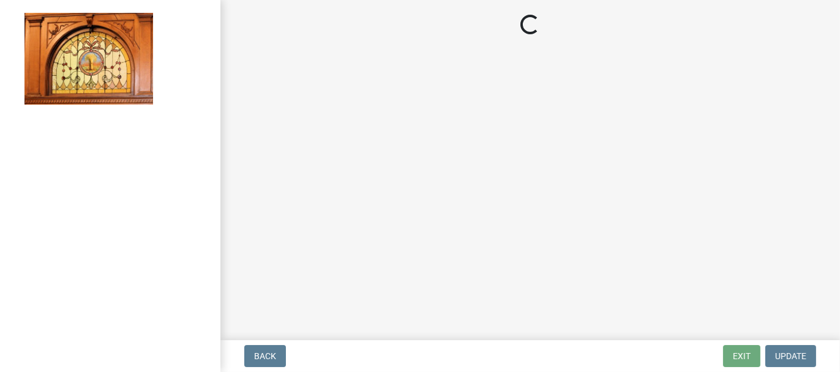
select select "62bb873c-c571-4454-ac8a-8c216551e2a3"
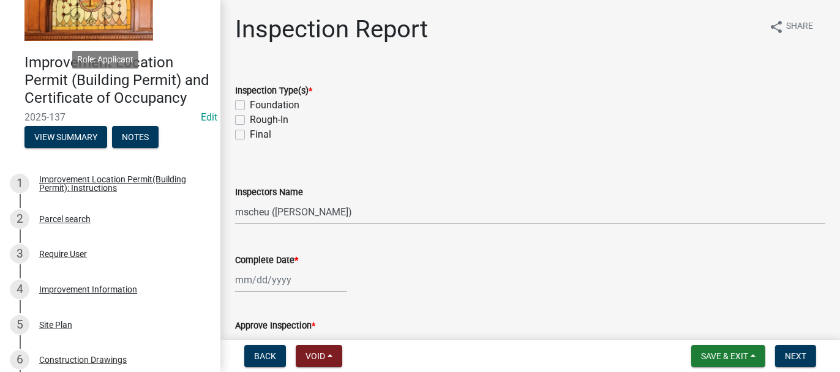
scroll to position [184, 0]
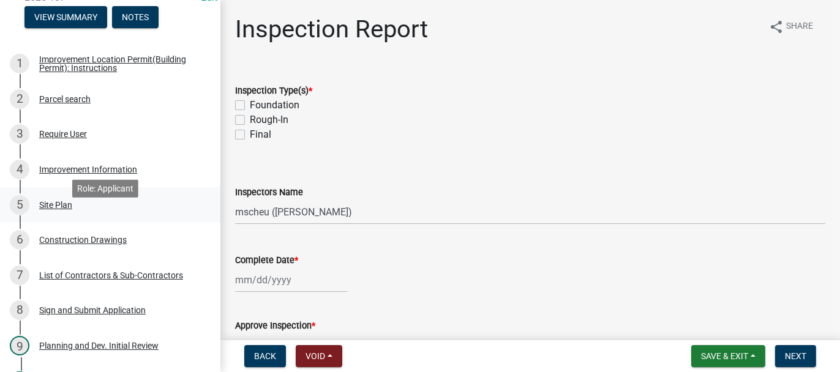
click at [59, 209] on div "Site Plan" at bounding box center [55, 205] width 33 height 9
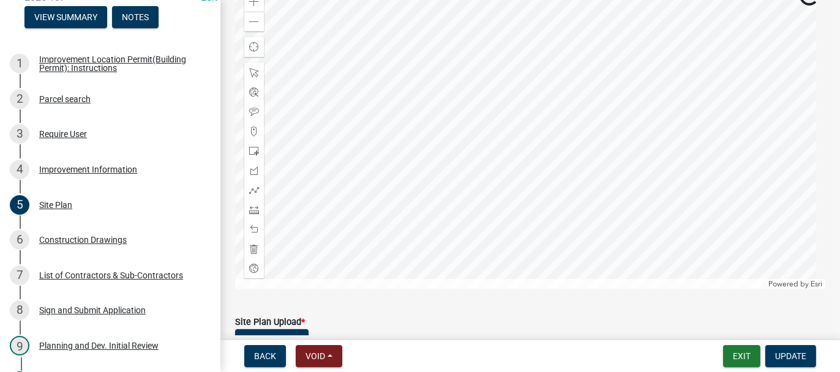
scroll to position [315, 0]
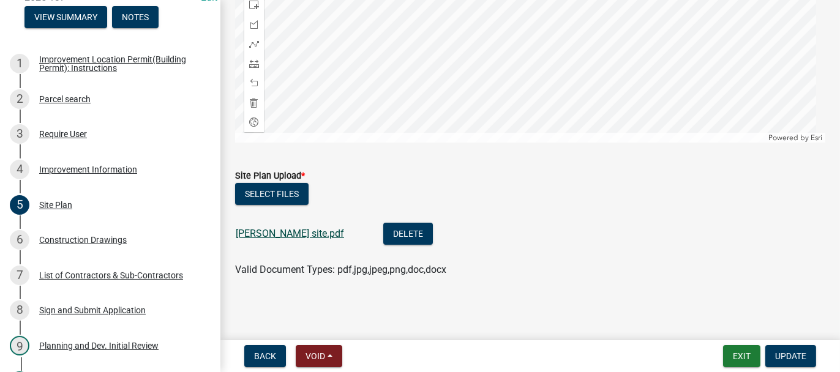
click at [249, 232] on link "[PERSON_NAME] site.pdf" at bounding box center [290, 234] width 108 height 12
click at [737, 356] on button "Exit" at bounding box center [741, 356] width 37 height 22
